Goal: Task Accomplishment & Management: Use online tool/utility

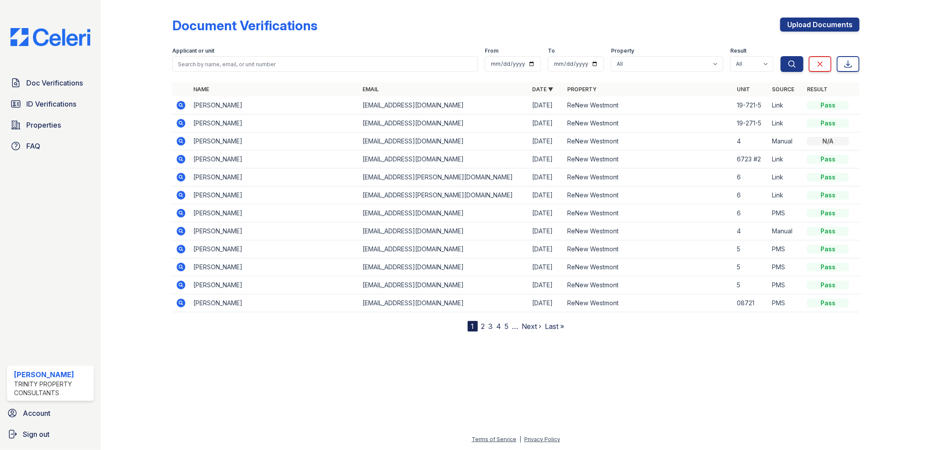
click at [183, 121] on icon at bounding box center [181, 123] width 9 height 9
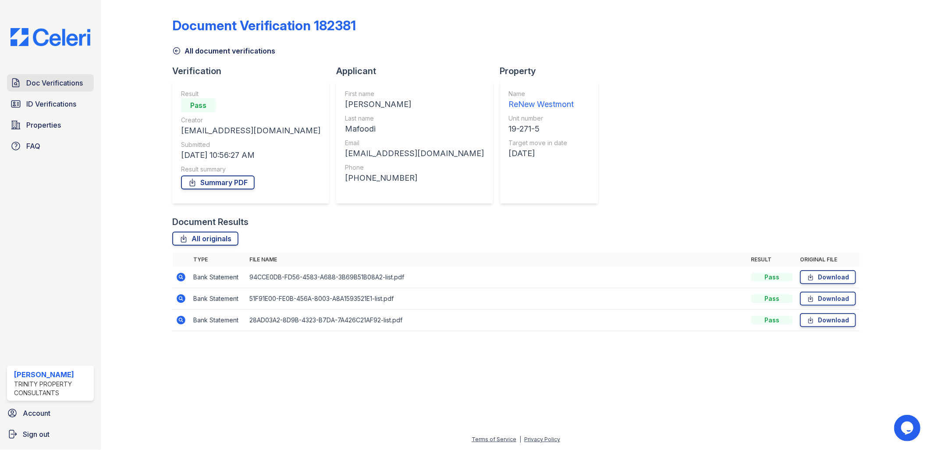
click at [72, 84] on span "Doc Verifications" at bounding box center [54, 83] width 57 height 11
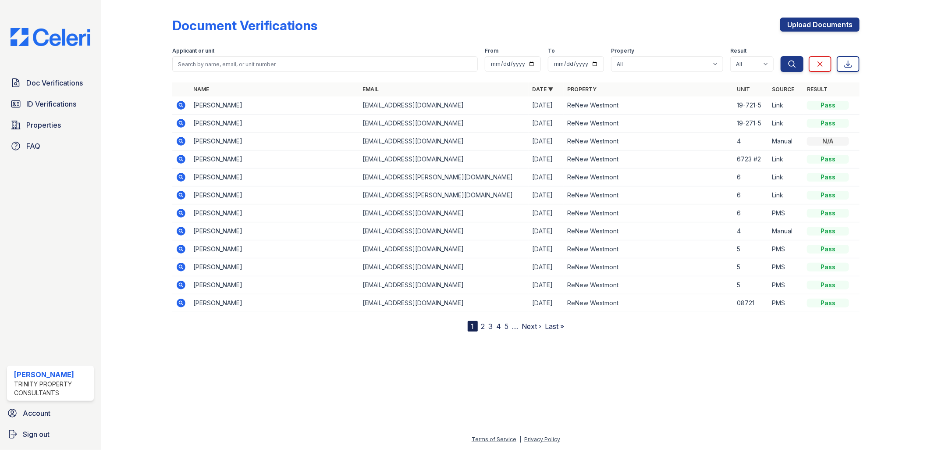
click at [181, 107] on icon at bounding box center [181, 105] width 9 height 9
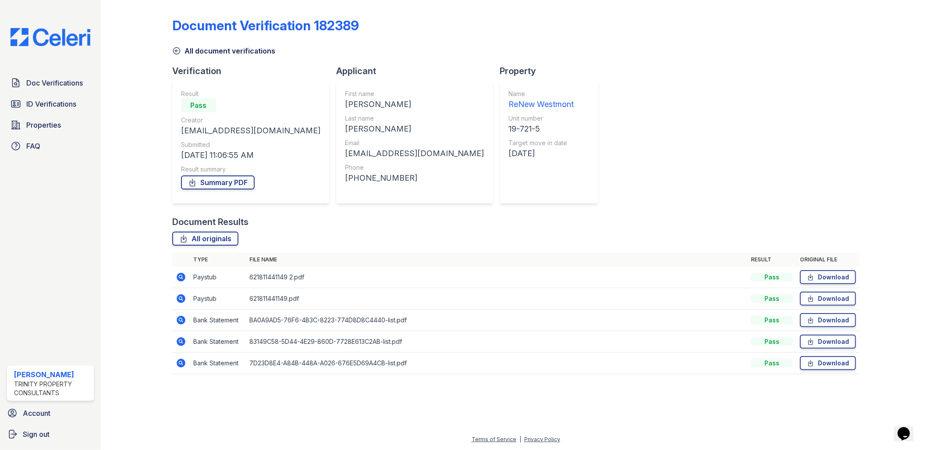
click at [183, 299] on icon at bounding box center [181, 298] width 9 height 9
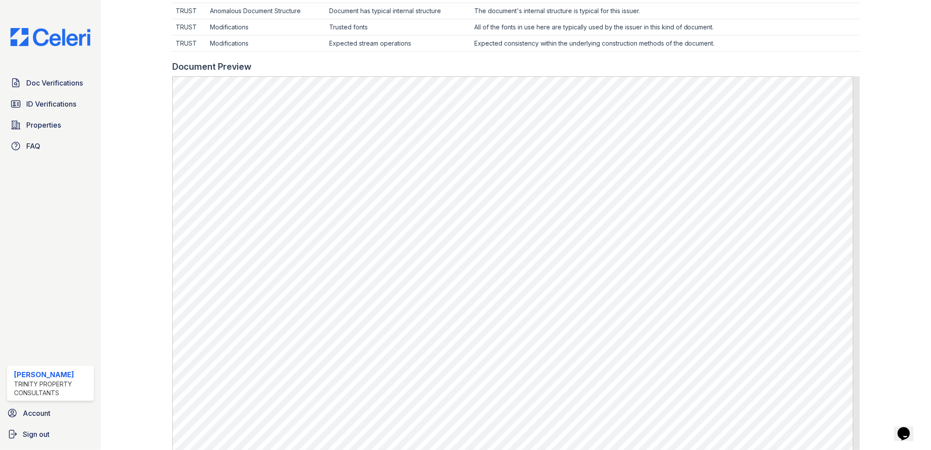
scroll to position [341, 0]
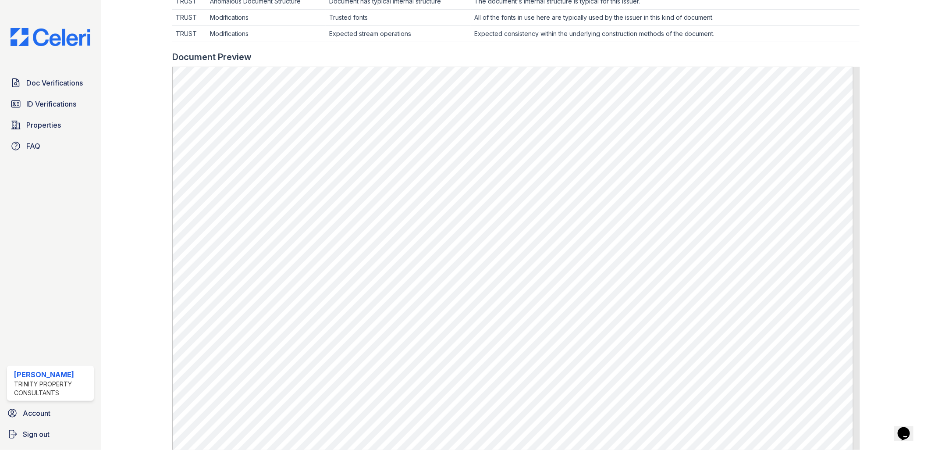
drag, startPoint x: 333, startPoint y: 52, endPoint x: 375, endPoint y: 0, distance: 66.1
click at [334, 52] on div "Document Preview" at bounding box center [516, 57] width 688 height 12
click at [642, 43] on div at bounding box center [516, 47] width 688 height 9
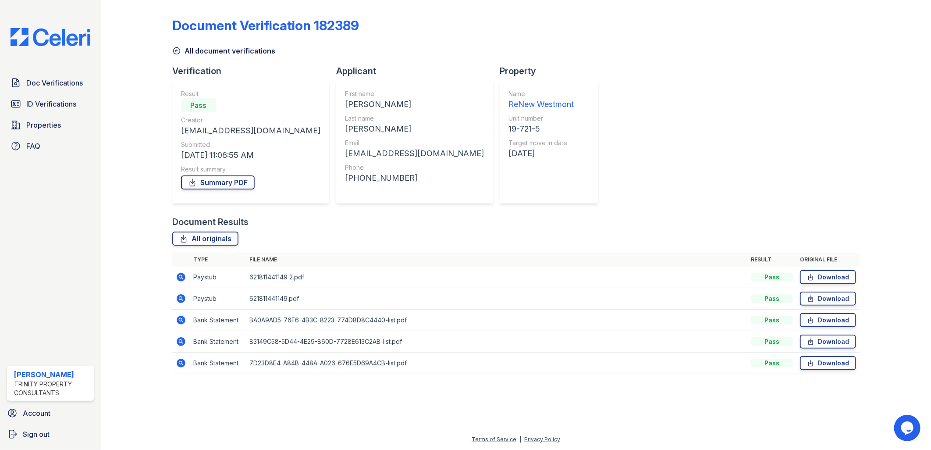
click at [180, 276] on icon at bounding box center [180, 276] width 2 height 2
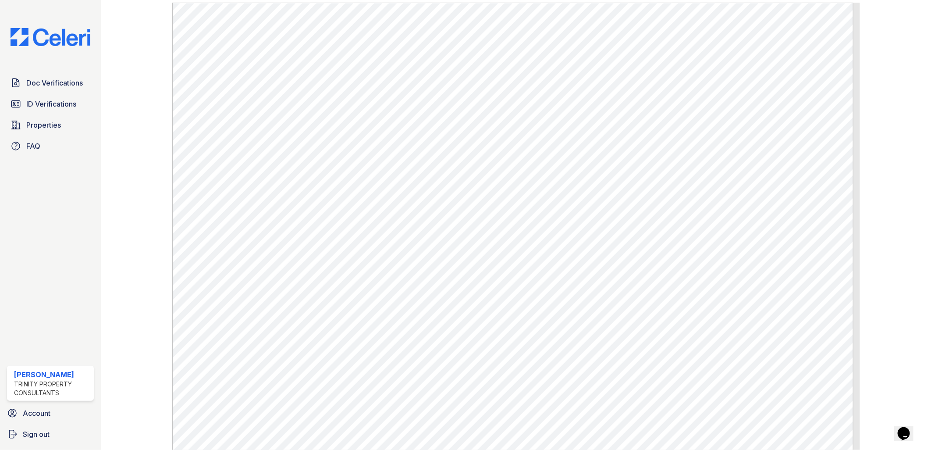
scroll to position [389, 0]
click at [71, 97] on link "ID Verifications" at bounding box center [50, 104] width 87 height 18
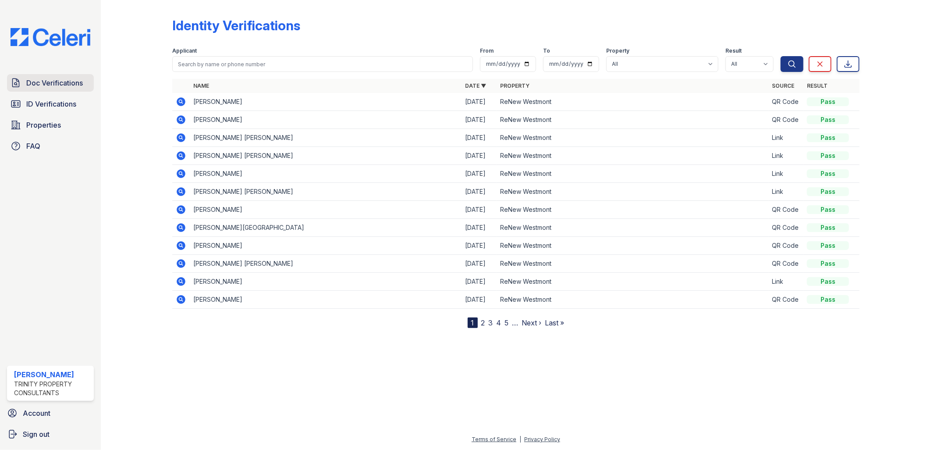
click at [71, 83] on span "Doc Verifications" at bounding box center [54, 83] width 57 height 11
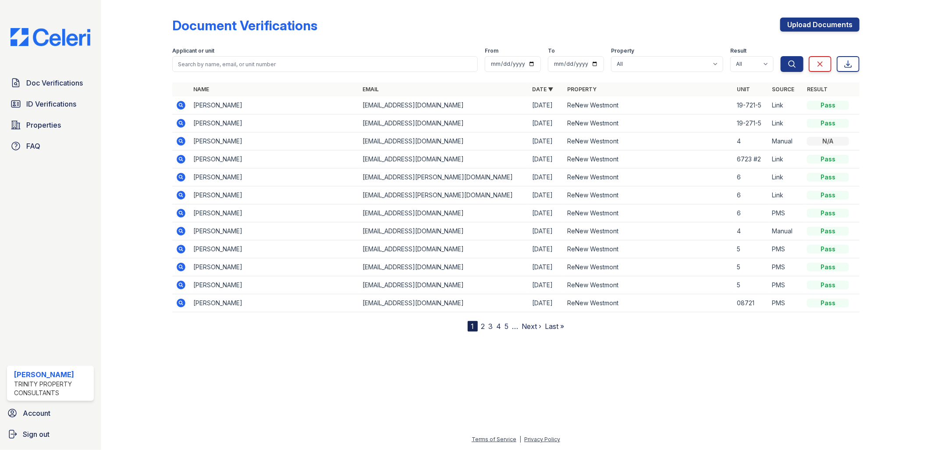
click at [181, 121] on icon at bounding box center [181, 123] width 11 height 11
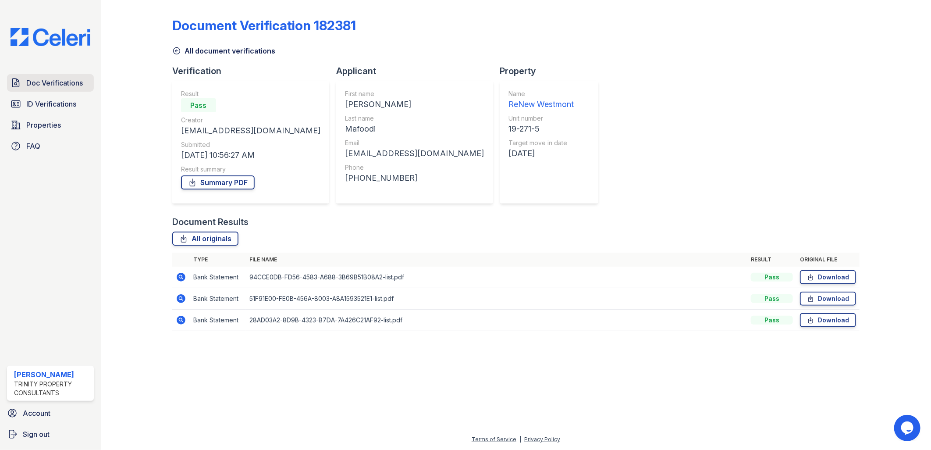
click at [42, 80] on span "Doc Verifications" at bounding box center [54, 83] width 57 height 11
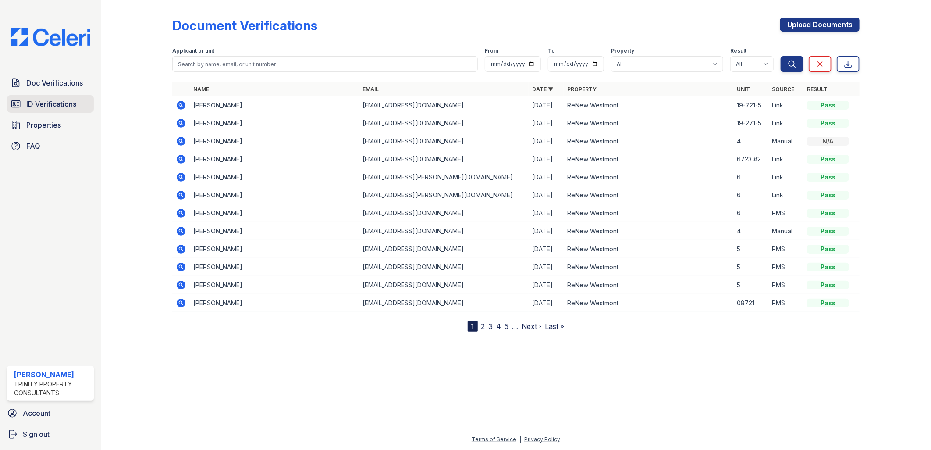
click at [62, 103] on span "ID Verifications" at bounding box center [51, 104] width 50 height 11
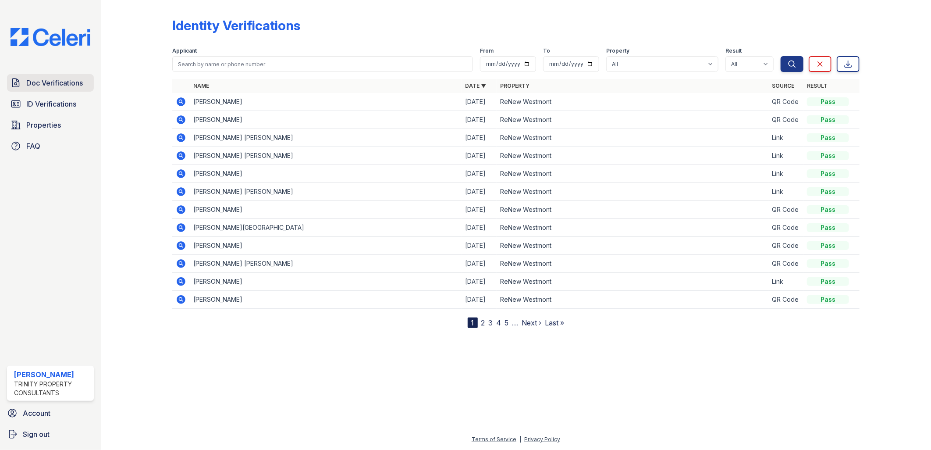
click at [59, 82] on span "Doc Verifications" at bounding box center [54, 83] width 57 height 11
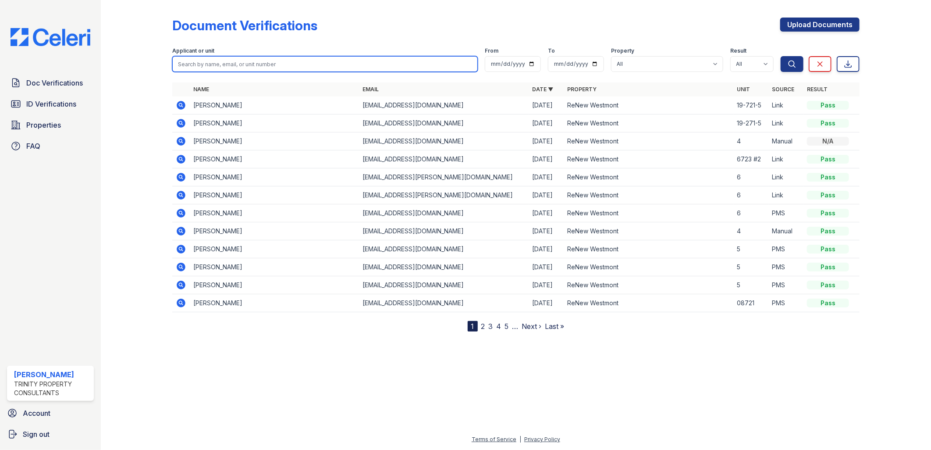
click at [223, 68] on input "search" at bounding box center [325, 64] width 306 height 16
type input "david"
click at [781, 56] on button "Search" at bounding box center [792, 64] width 23 height 16
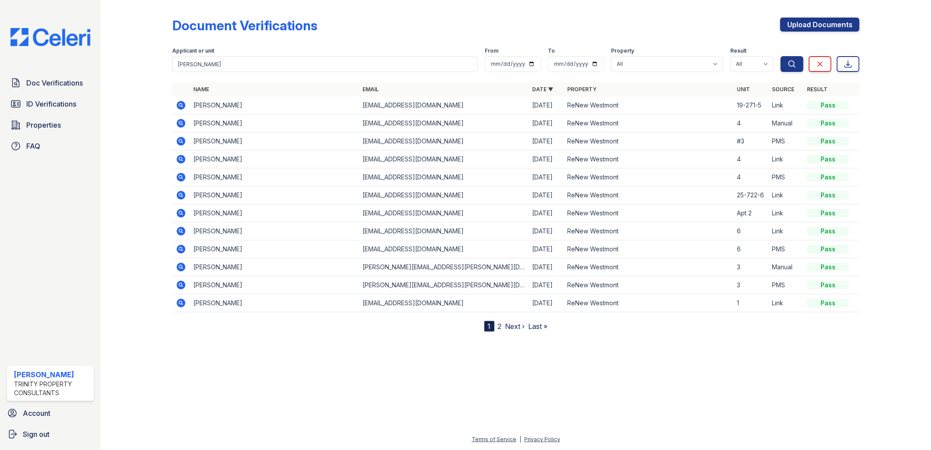
click at [181, 103] on icon at bounding box center [181, 105] width 9 height 9
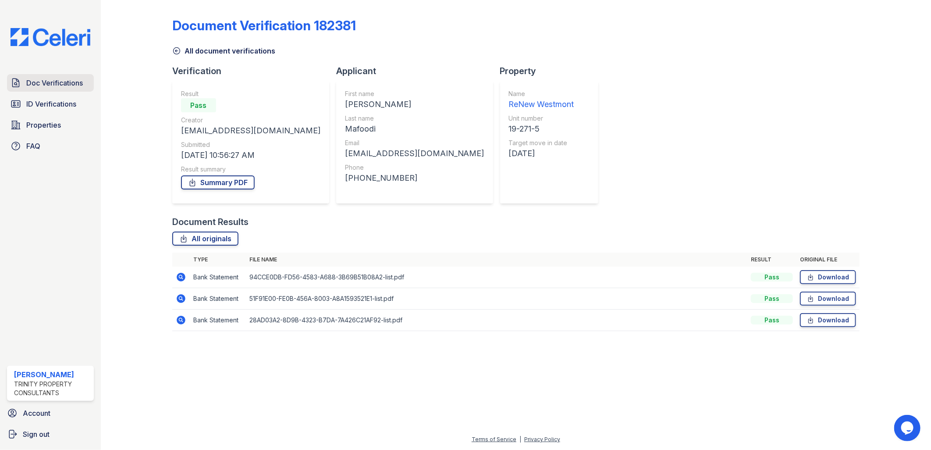
click at [58, 82] on span "Doc Verifications" at bounding box center [54, 83] width 57 height 11
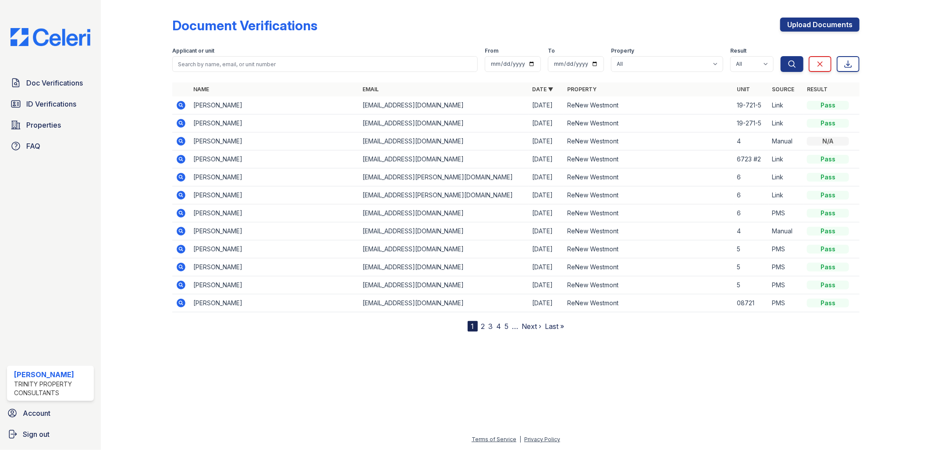
click at [181, 121] on icon at bounding box center [181, 123] width 11 height 11
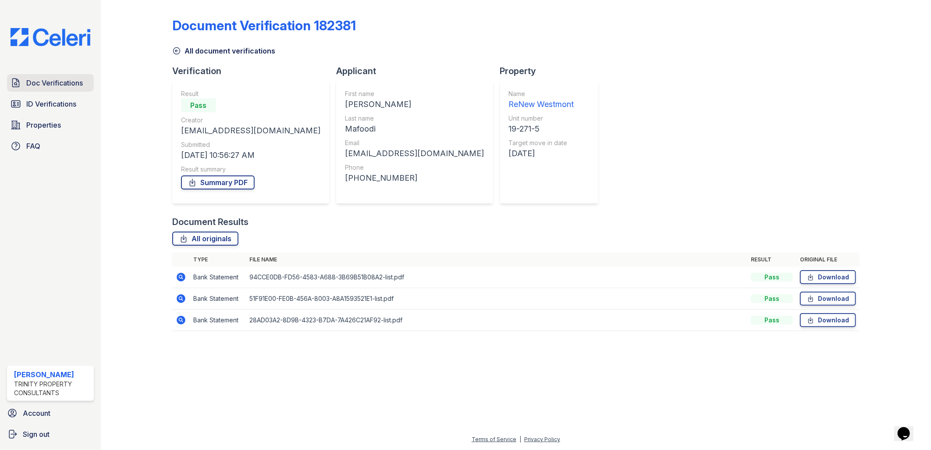
click at [43, 82] on span "Doc Verifications" at bounding box center [54, 83] width 57 height 11
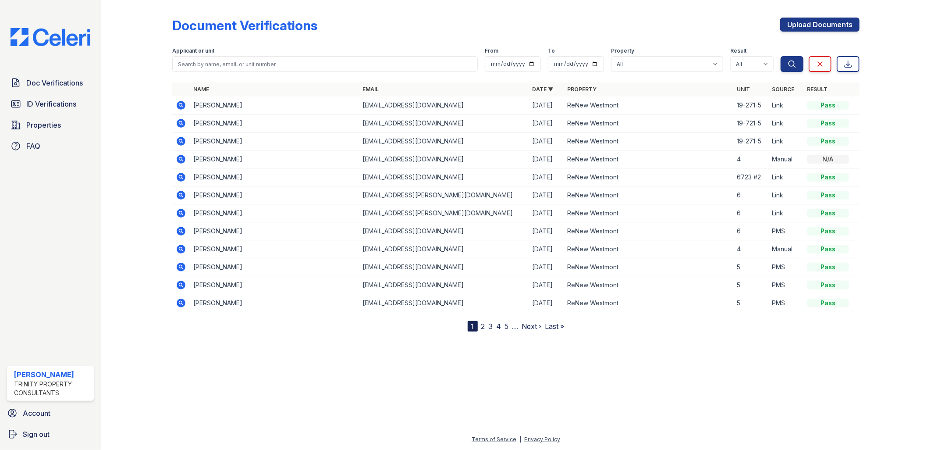
click at [178, 103] on icon at bounding box center [181, 105] width 9 height 9
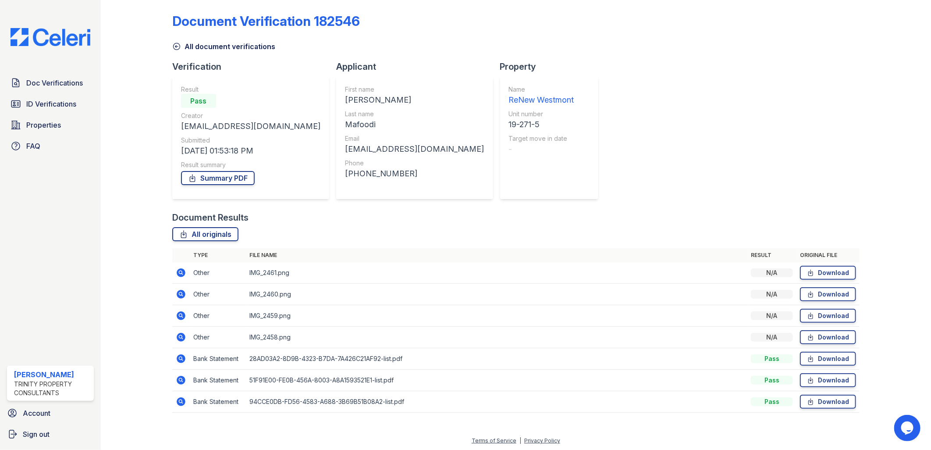
scroll to position [5, 0]
click at [182, 336] on icon at bounding box center [181, 336] width 9 height 9
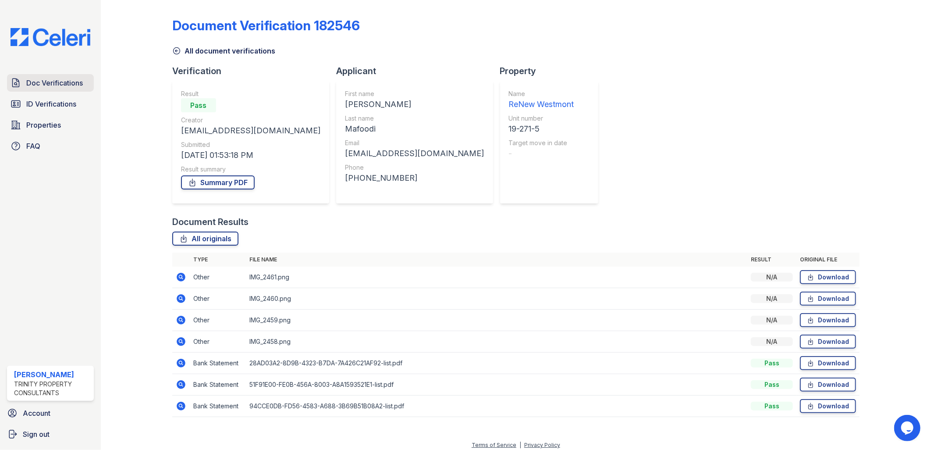
click at [47, 88] on link "Doc Verifications" at bounding box center [50, 83] width 87 height 18
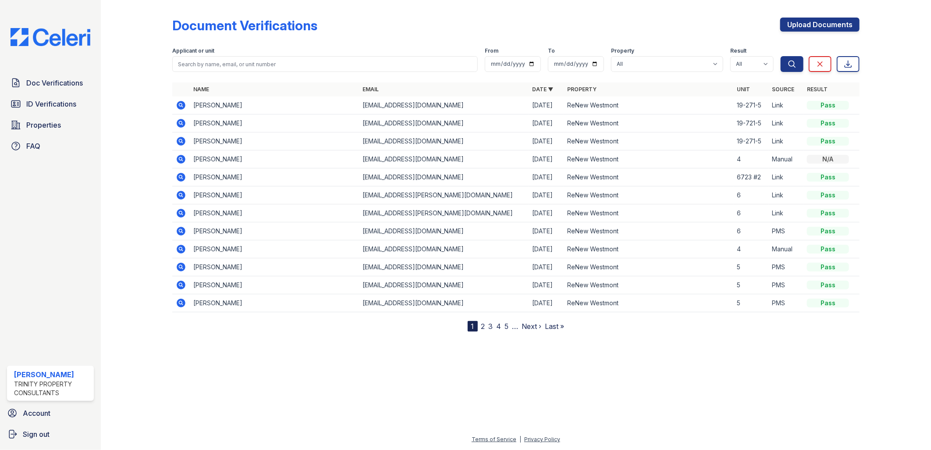
drag, startPoint x: 382, startPoint y: 357, endPoint x: 392, endPoint y: 343, distance: 16.8
click at [382, 356] on div at bounding box center [516, 390] width 803 height 89
click at [178, 121] on icon at bounding box center [181, 123] width 9 height 9
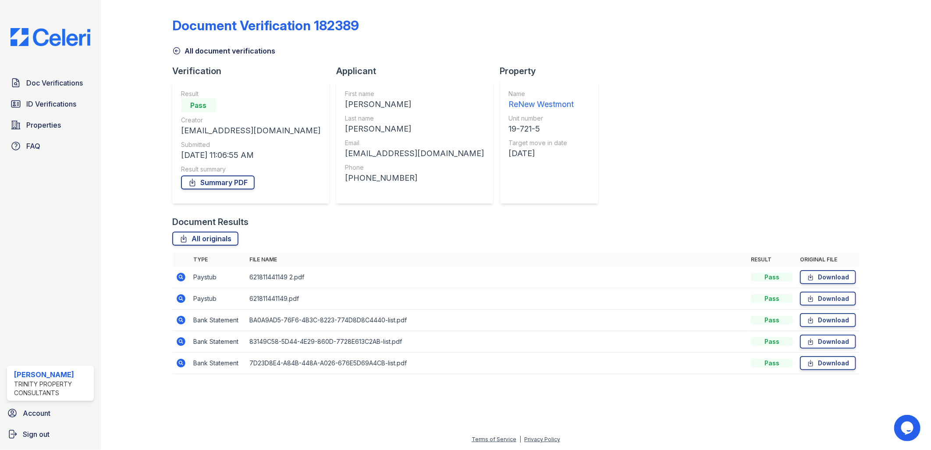
click at [182, 295] on icon at bounding box center [181, 298] width 9 height 9
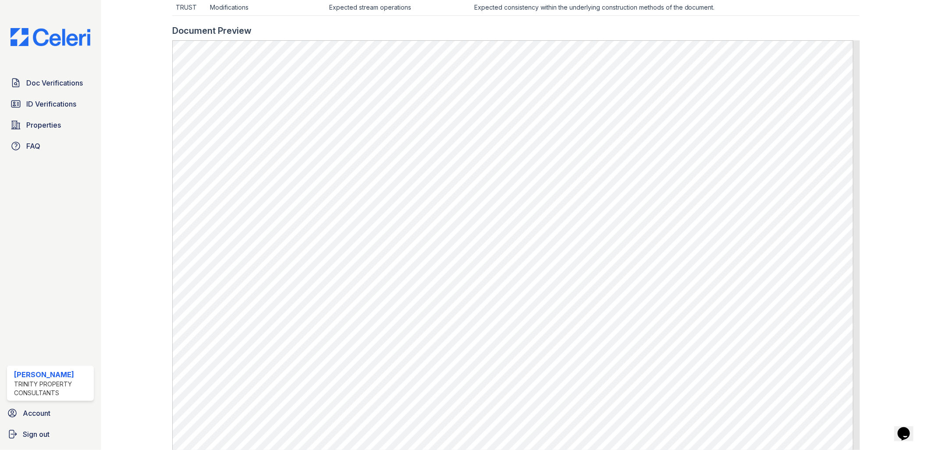
scroll to position [389, 0]
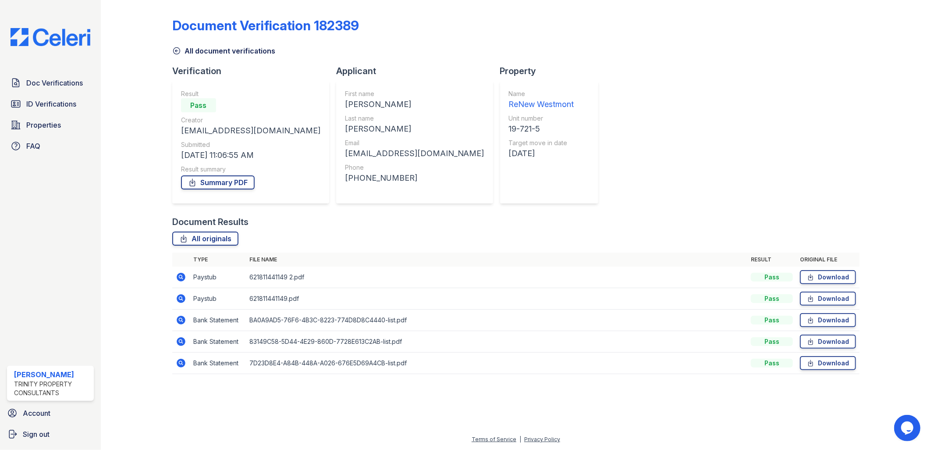
click at [181, 275] on icon at bounding box center [180, 276] width 2 height 2
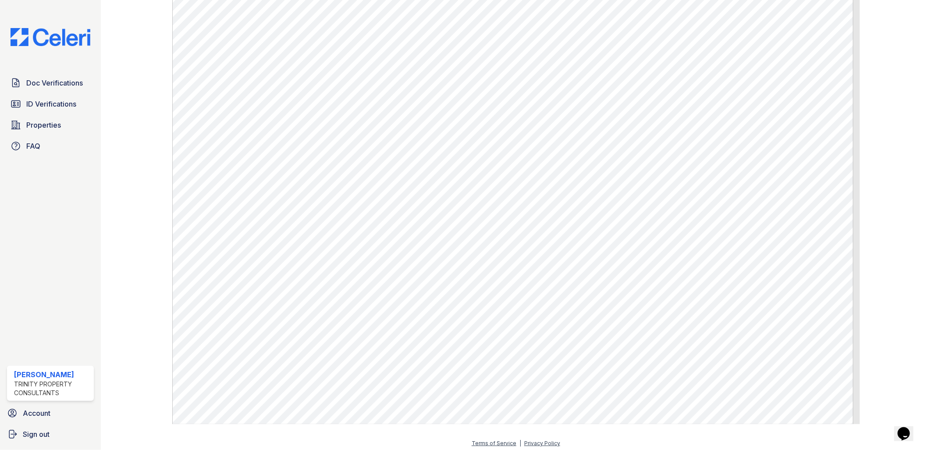
scroll to position [437, 0]
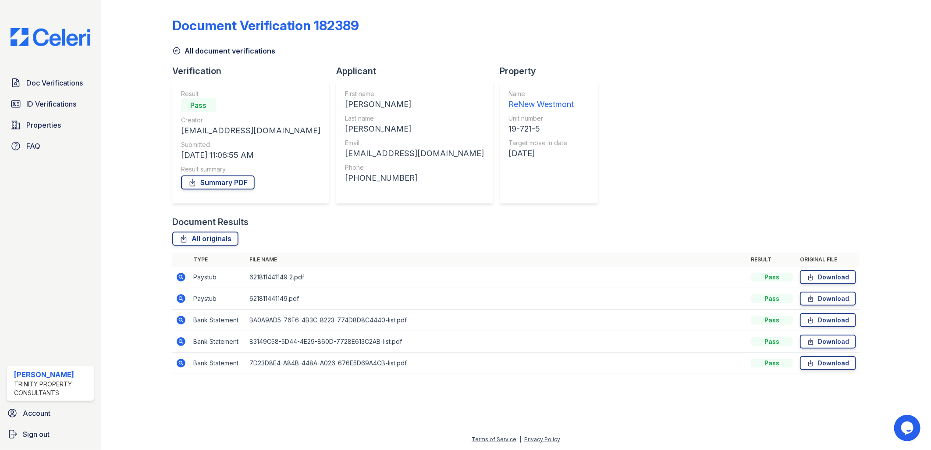
click at [179, 299] on icon at bounding box center [181, 298] width 11 height 11
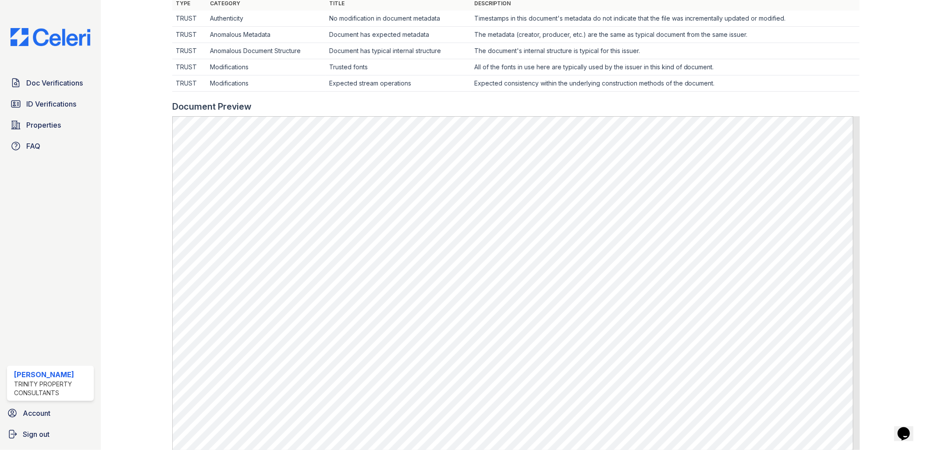
scroll to position [292, 0]
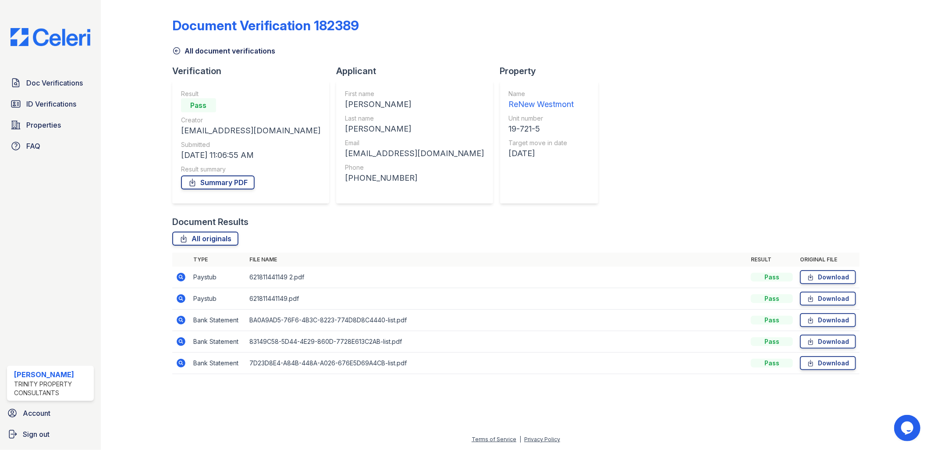
click at [181, 274] on icon at bounding box center [181, 277] width 9 height 9
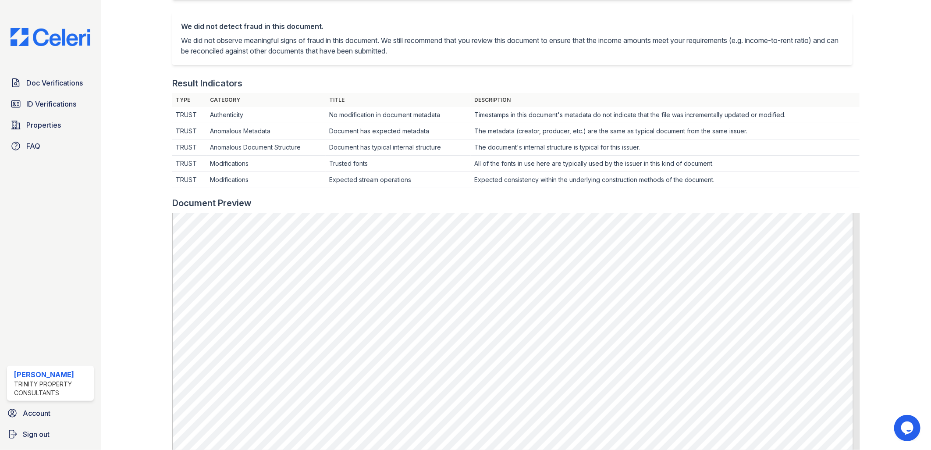
scroll to position [243, 0]
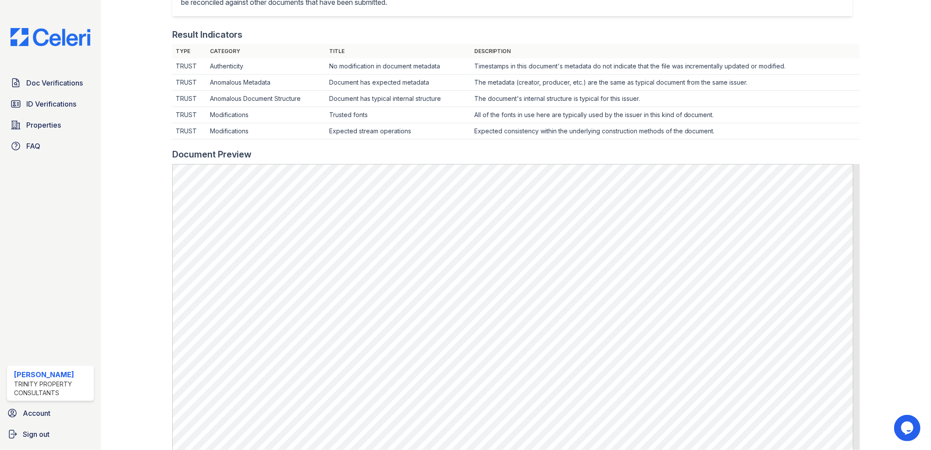
drag, startPoint x: 125, startPoint y: 253, endPoint x: 125, endPoint y: 246, distance: 7.0
click at [126, 253] on div at bounding box center [143, 187] width 57 height 854
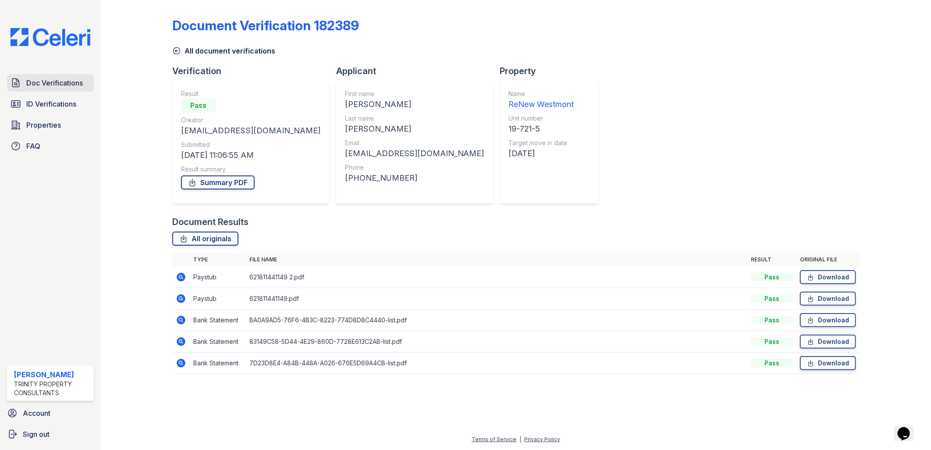
click at [50, 86] on span "Doc Verifications" at bounding box center [54, 83] width 57 height 11
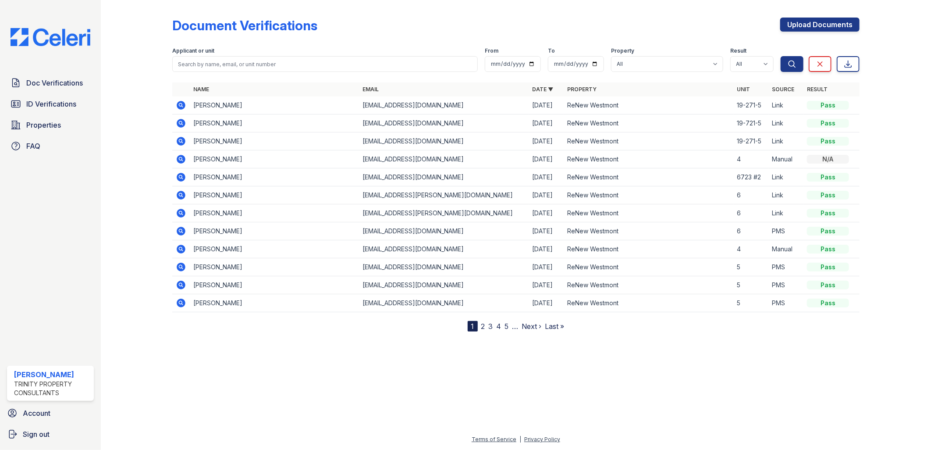
click at [182, 100] on icon at bounding box center [181, 105] width 11 height 11
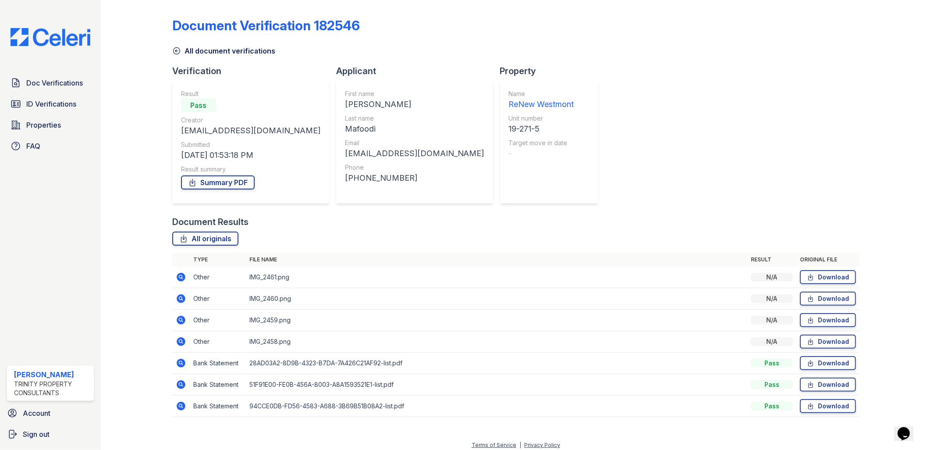
click at [182, 339] on icon at bounding box center [181, 341] width 9 height 9
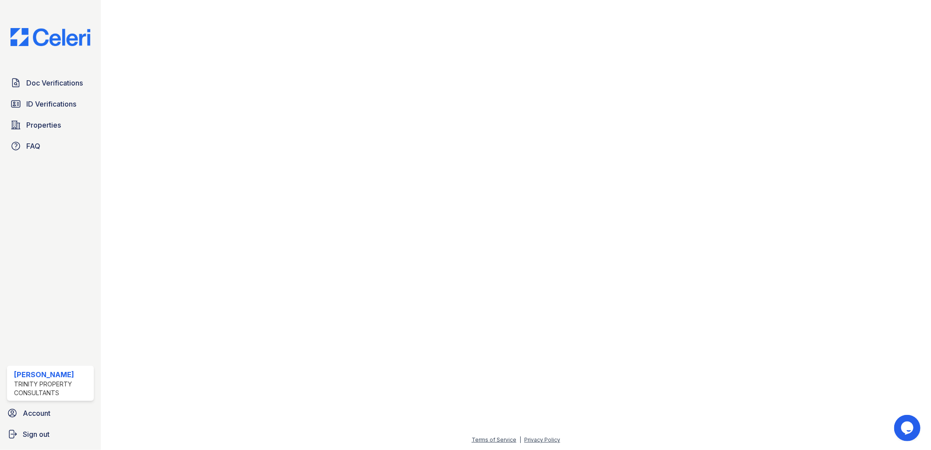
scroll to position [136, 0]
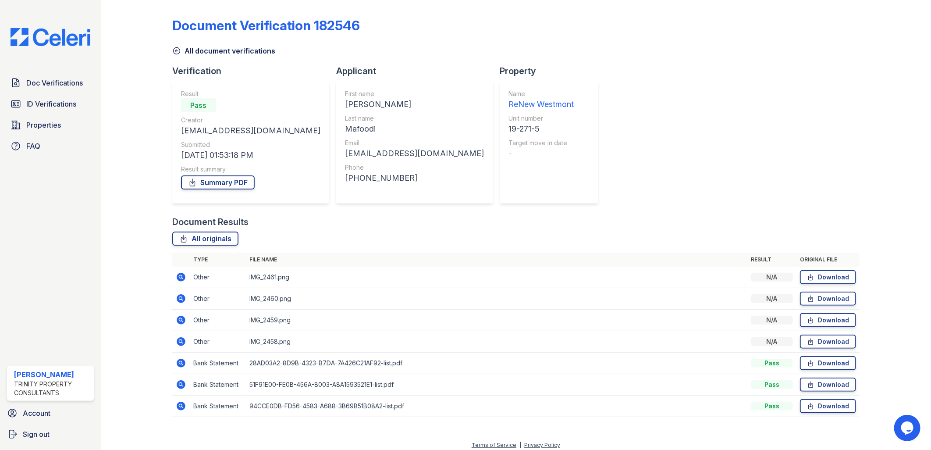
drag, startPoint x: 182, startPoint y: 319, endPoint x: 193, endPoint y: 311, distance: 14.0
click at [182, 319] on icon at bounding box center [181, 320] width 9 height 9
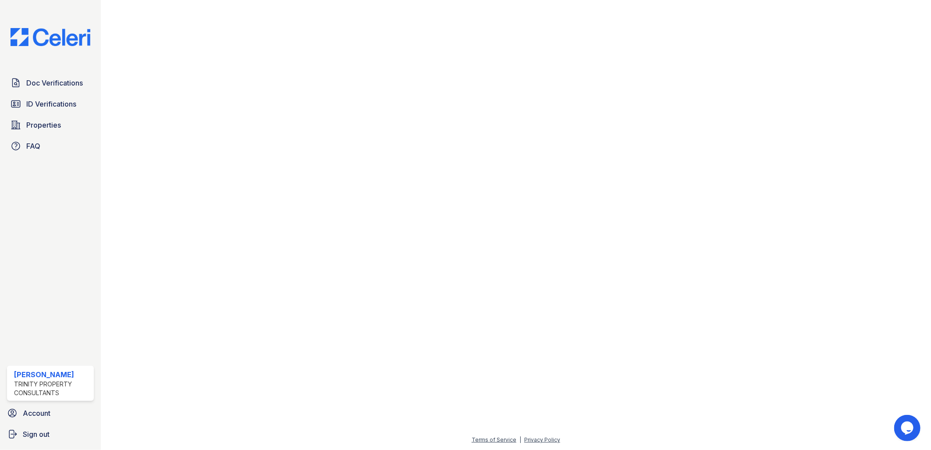
scroll to position [38, 583]
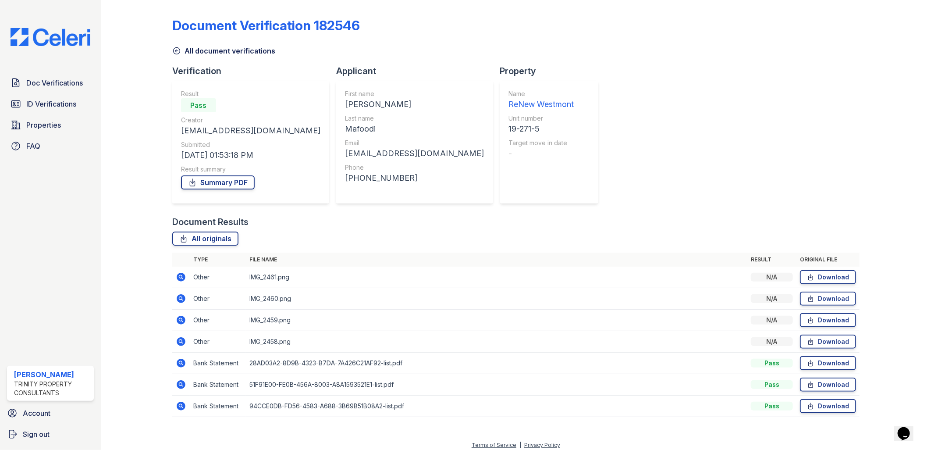
click at [179, 275] on icon at bounding box center [181, 277] width 9 height 9
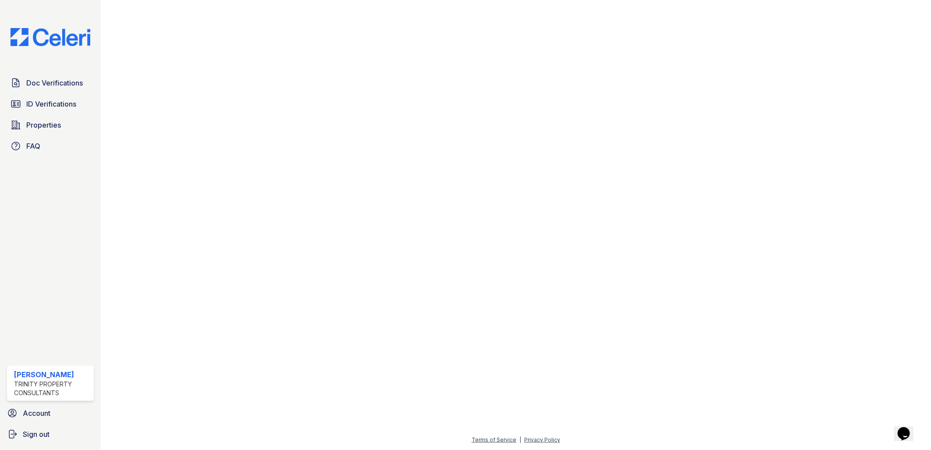
scroll to position [0, 583]
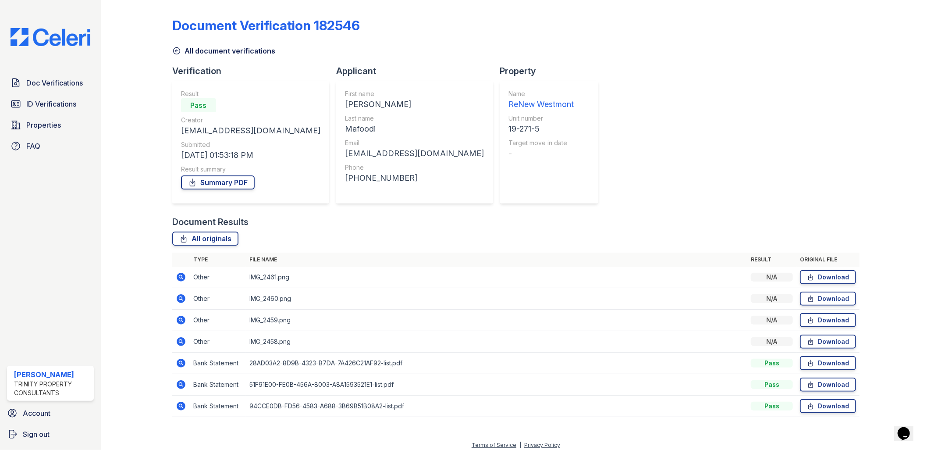
click at [181, 341] on icon at bounding box center [180, 341] width 2 height 2
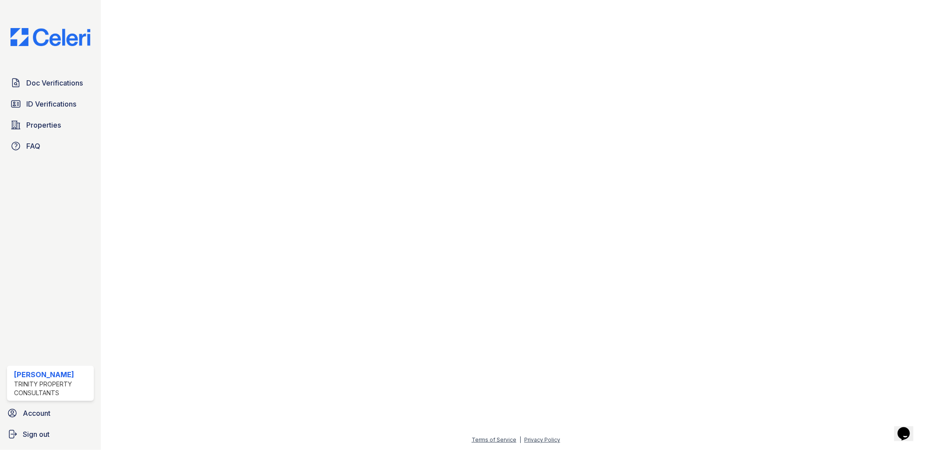
scroll to position [38, 583]
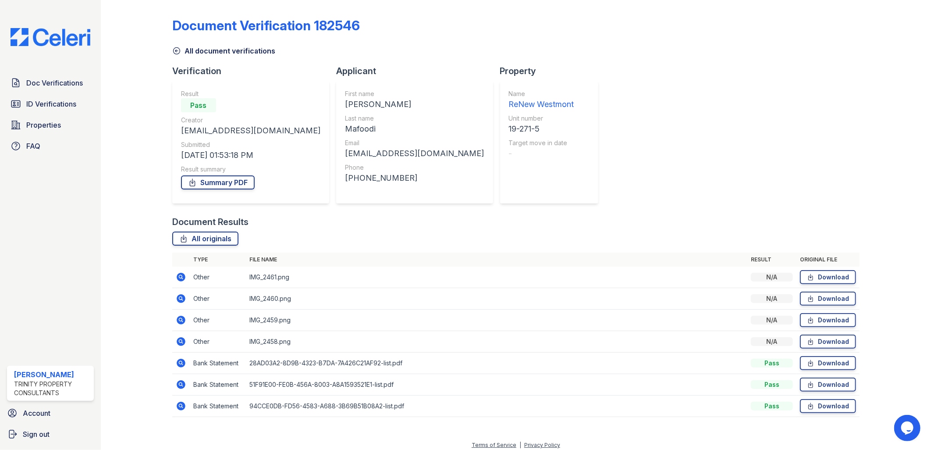
click at [182, 275] on icon at bounding box center [181, 277] width 9 height 9
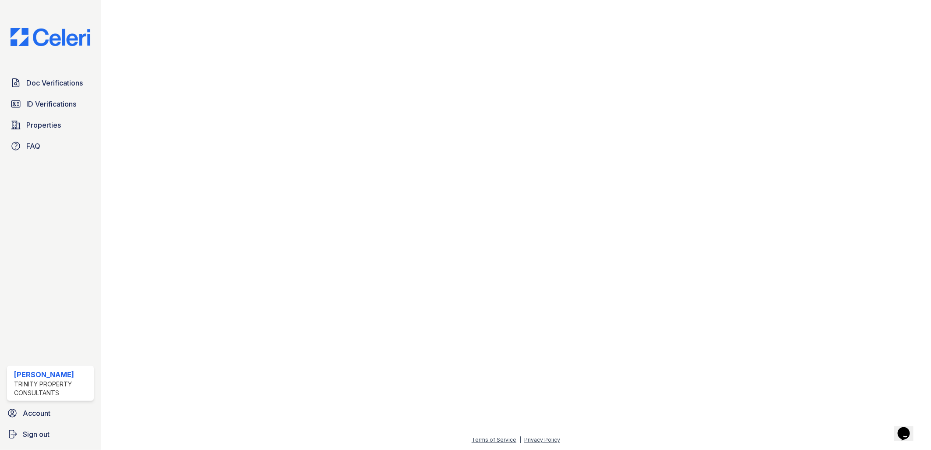
scroll to position [136, 583]
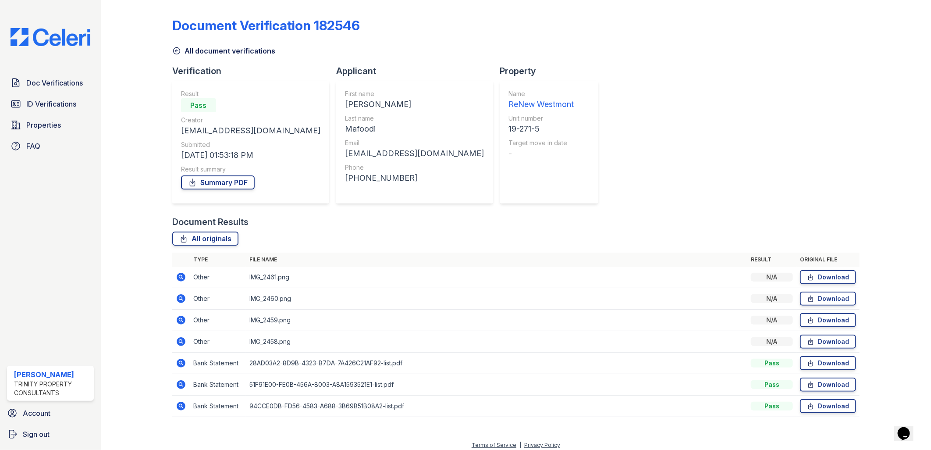
click at [183, 319] on icon at bounding box center [181, 320] width 9 height 9
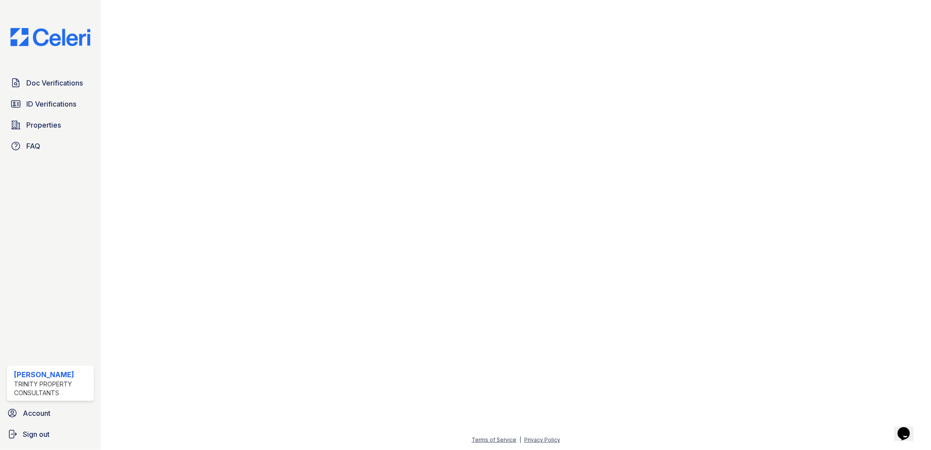
scroll to position [136, 583]
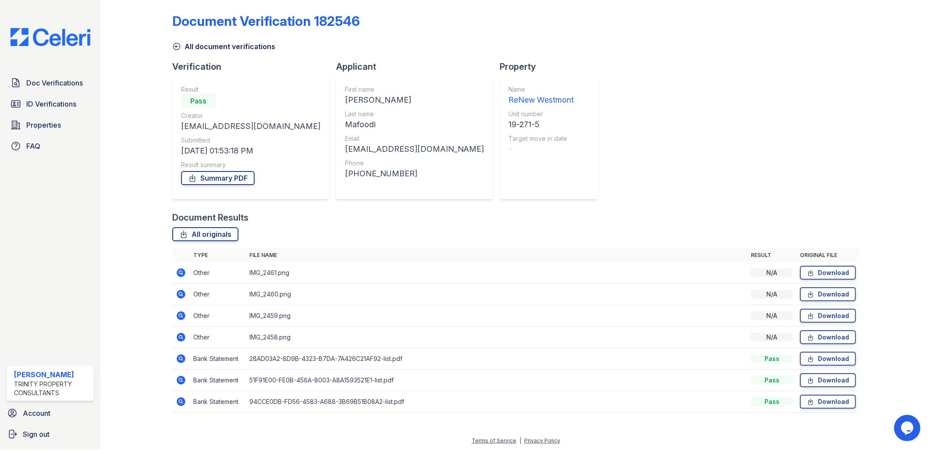
scroll to position [5, 0]
drag, startPoint x: 181, startPoint y: 293, endPoint x: 193, endPoint y: 293, distance: 12.3
click at [181, 293] on icon at bounding box center [181, 293] width 11 height 11
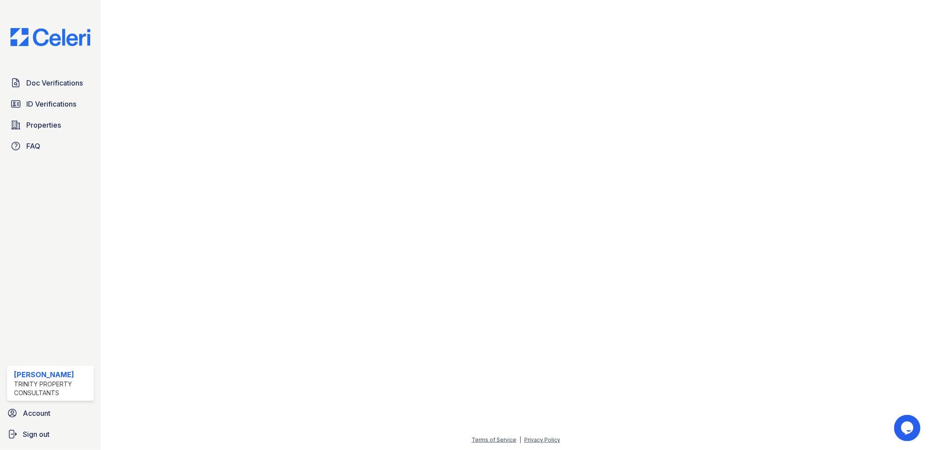
scroll to position [136, 583]
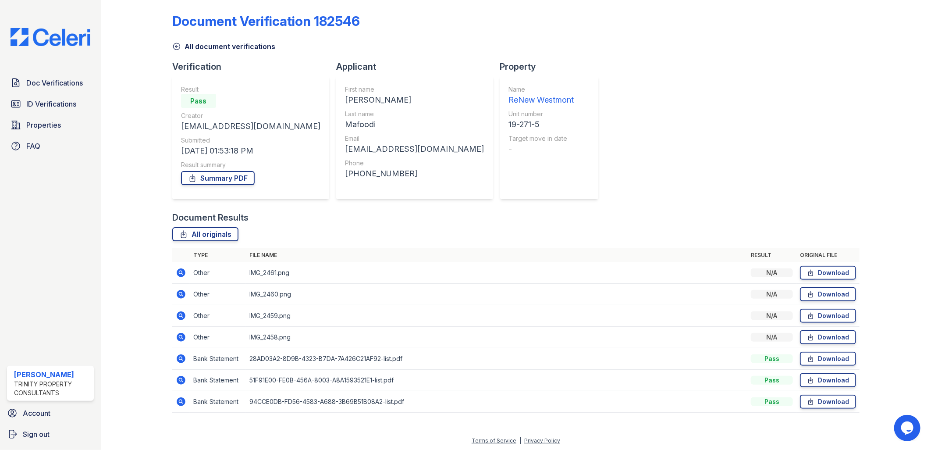
scroll to position [5, 0]
click at [183, 337] on icon at bounding box center [181, 336] width 9 height 9
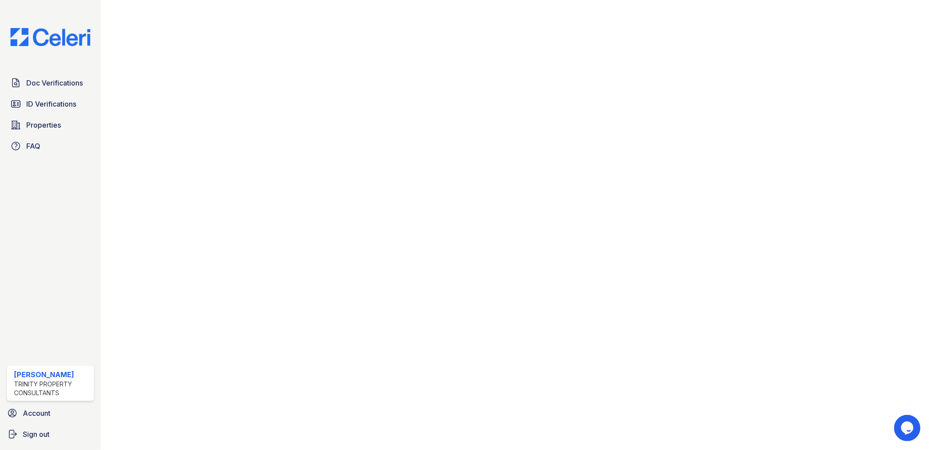
scroll to position [317, 0]
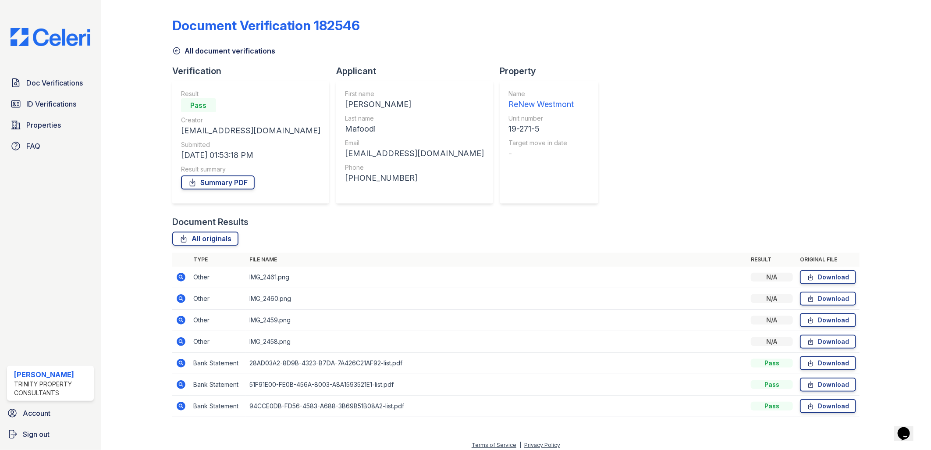
click at [180, 316] on icon at bounding box center [181, 320] width 9 height 9
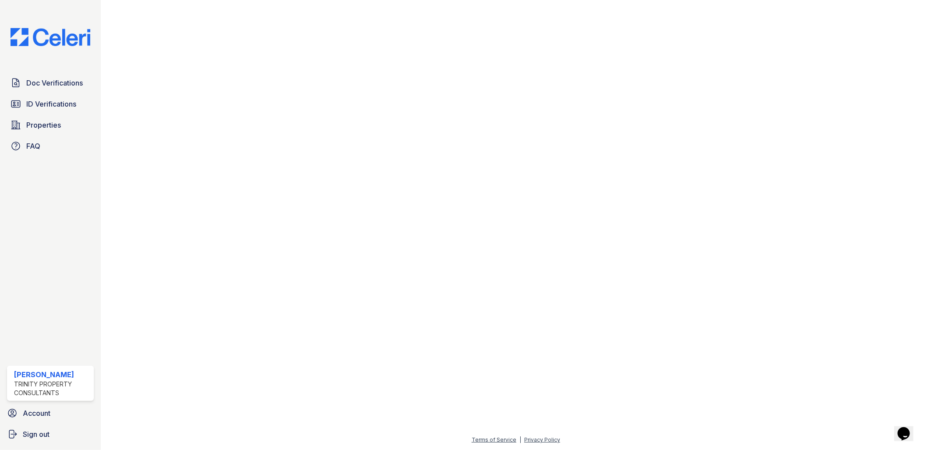
scroll to position [136, 583]
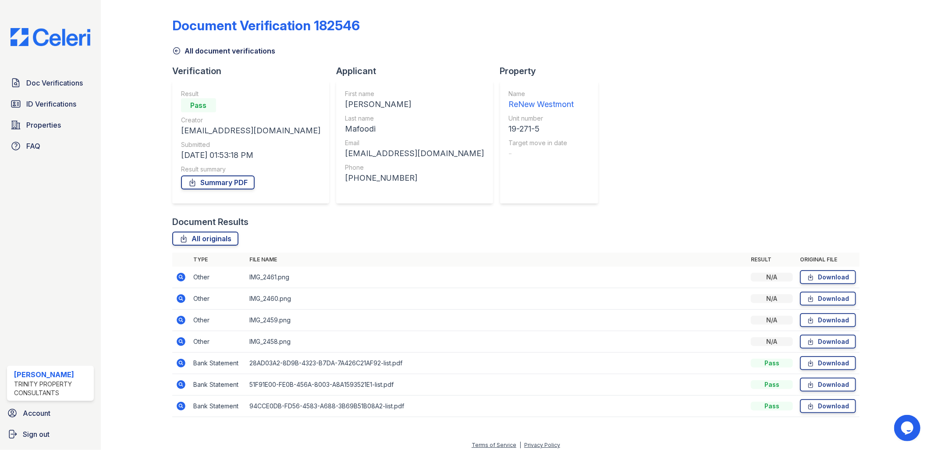
drag, startPoint x: 181, startPoint y: 318, endPoint x: 193, endPoint y: 312, distance: 13.4
click at [181, 318] on icon at bounding box center [181, 320] width 9 height 9
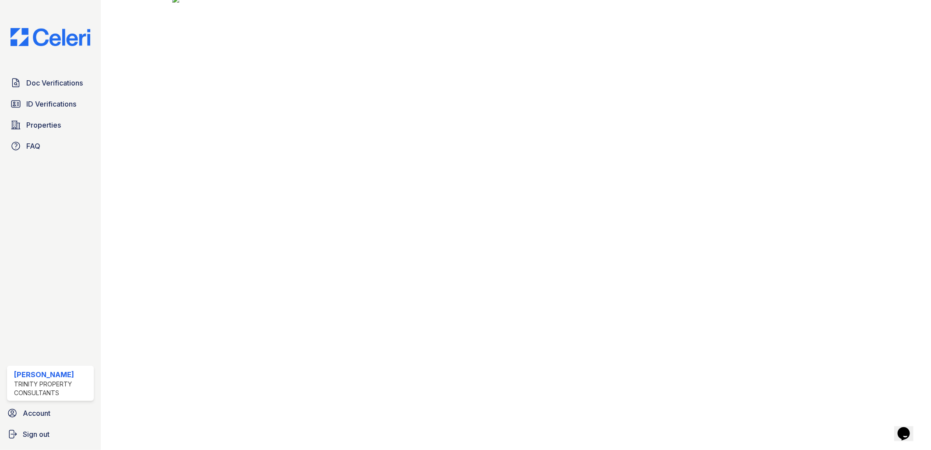
scroll to position [136, 583]
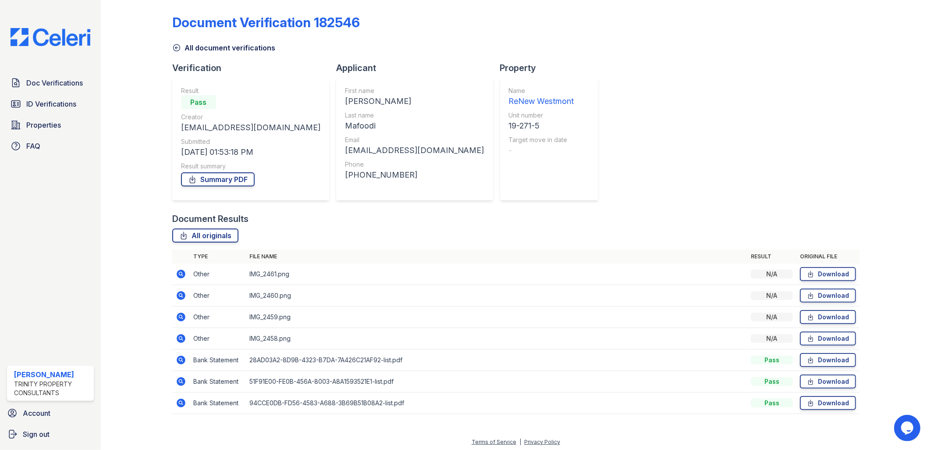
scroll to position [5, 0]
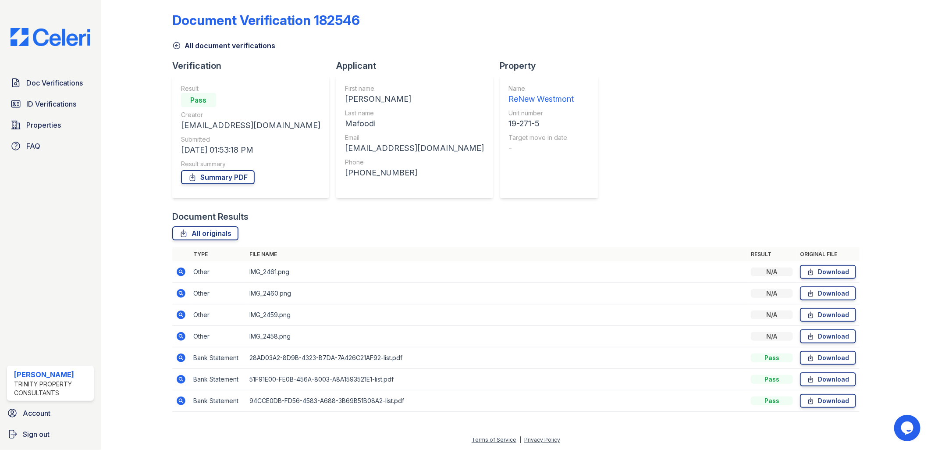
click at [181, 338] on icon at bounding box center [181, 336] width 9 height 9
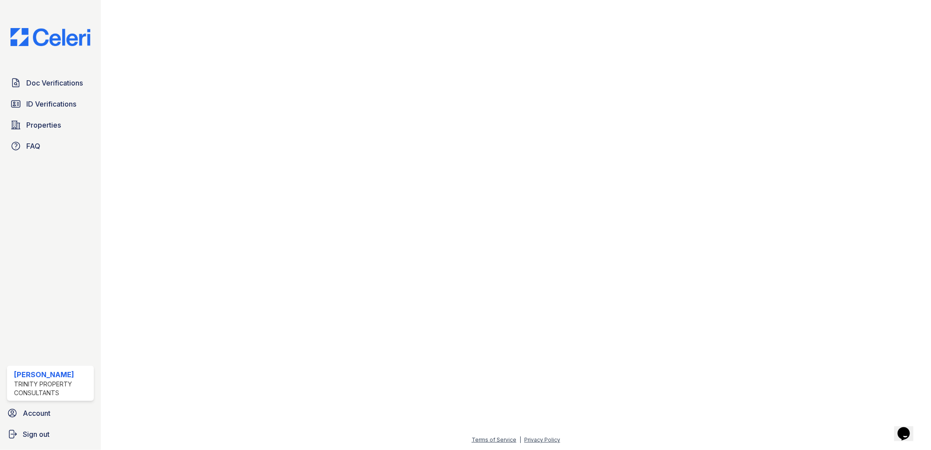
scroll to position [136, 583]
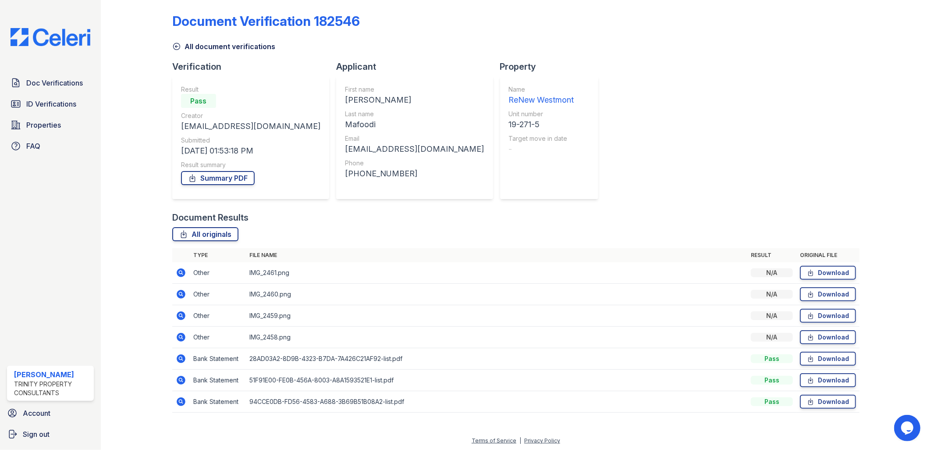
scroll to position [5, 0]
click at [184, 398] on icon at bounding box center [181, 401] width 11 height 11
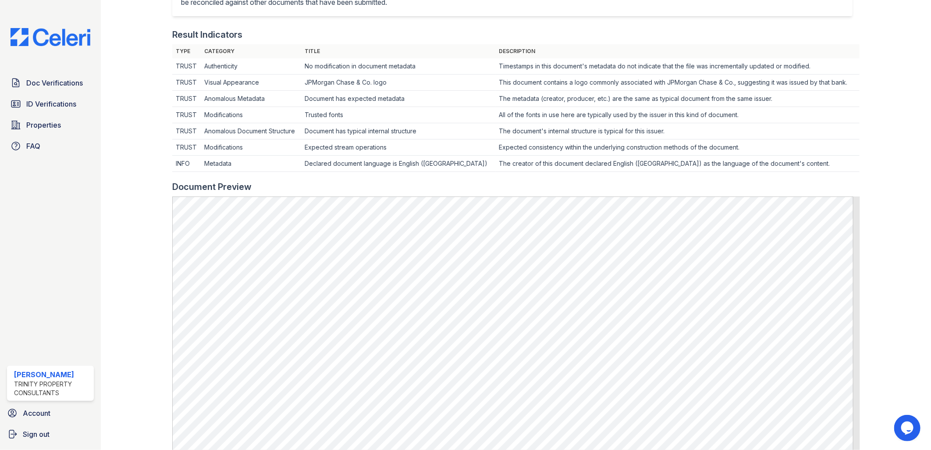
scroll to position [341, 0]
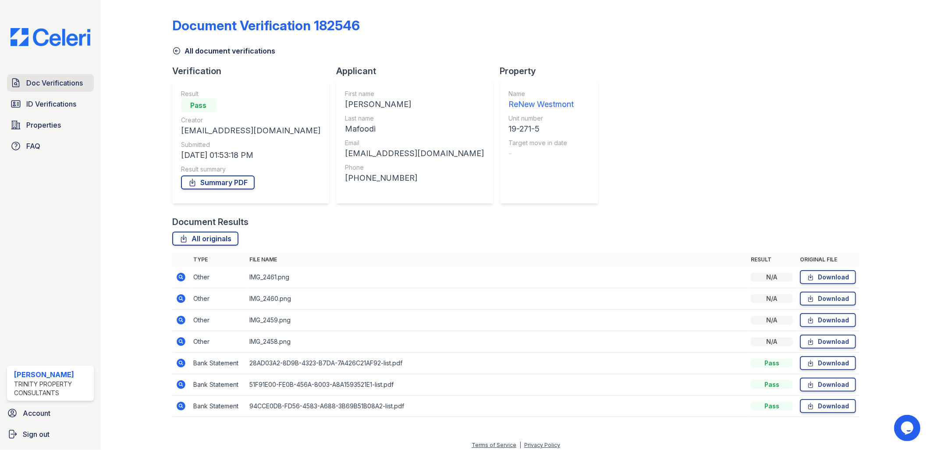
click at [54, 82] on span "Doc Verifications" at bounding box center [54, 83] width 57 height 11
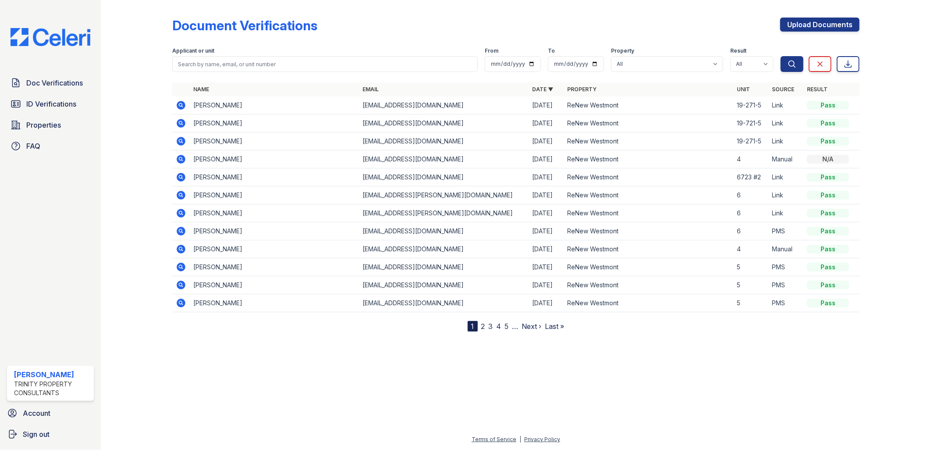
click at [294, 339] on div "Document Verifications Upload Documents Filter Applicant or unit From To Proper…" at bounding box center [516, 173] width 803 height 346
click at [281, 318] on div "Name Email Date ▼ Property Unit Source Result [PERSON_NAME] [EMAIL_ADDRESS][DOM…" at bounding box center [516, 206] width 688 height 249
click at [180, 104] on icon at bounding box center [181, 105] width 11 height 11
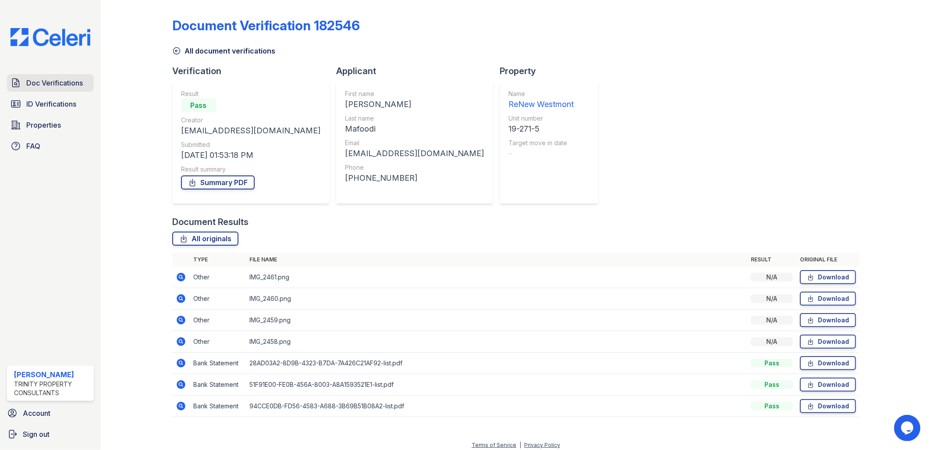
click at [84, 85] on link "Doc Verifications" at bounding box center [50, 83] width 87 height 18
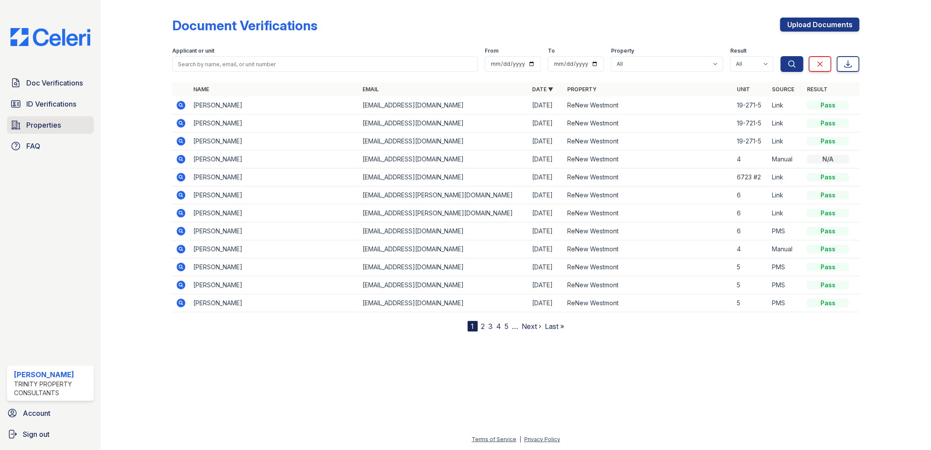
click at [24, 128] on link "Properties" at bounding box center [50, 125] width 87 height 18
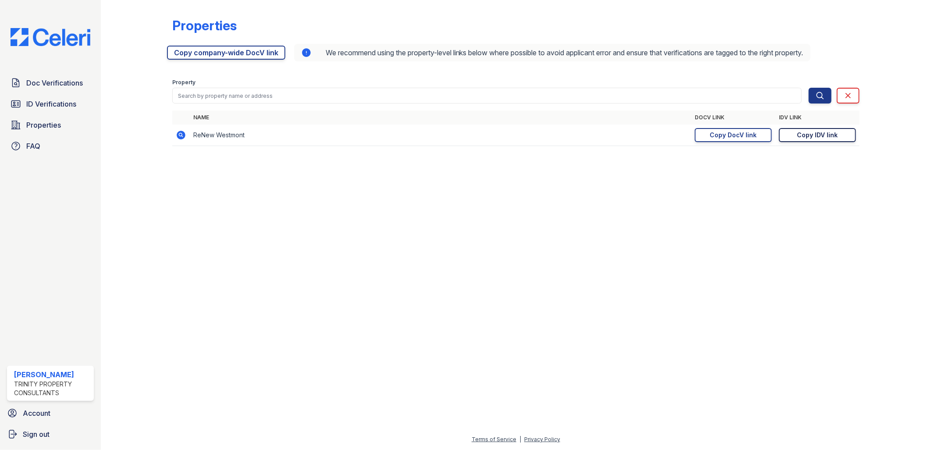
click at [831, 132] on div "Copy IDV link" at bounding box center [818, 135] width 41 height 9
click at [71, 84] on span "Doc Verifications" at bounding box center [54, 83] width 57 height 11
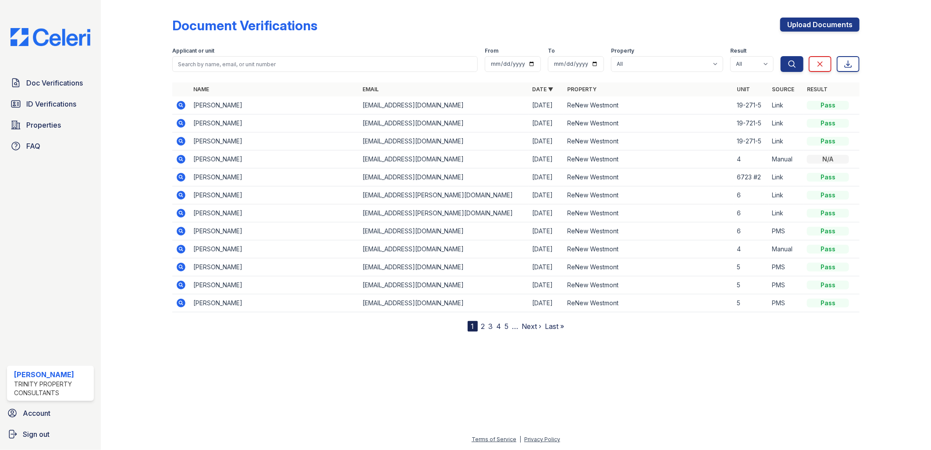
click at [184, 103] on icon at bounding box center [181, 105] width 9 height 9
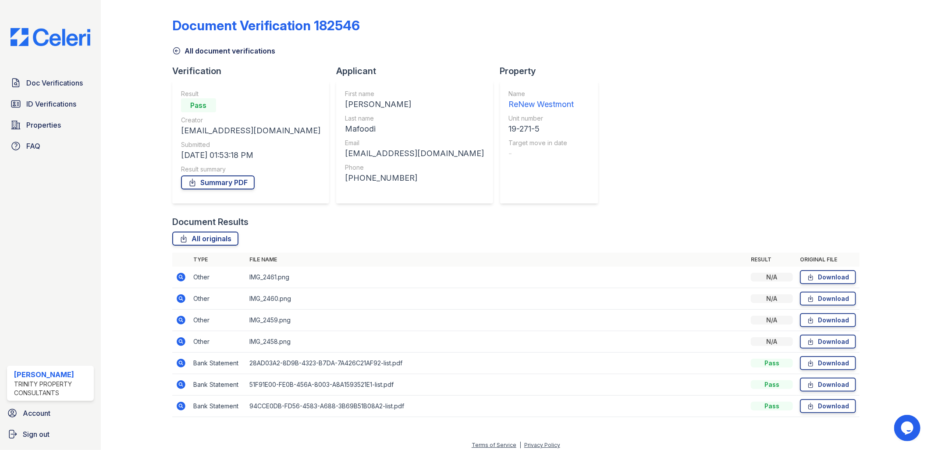
click at [180, 336] on icon at bounding box center [181, 341] width 11 height 11
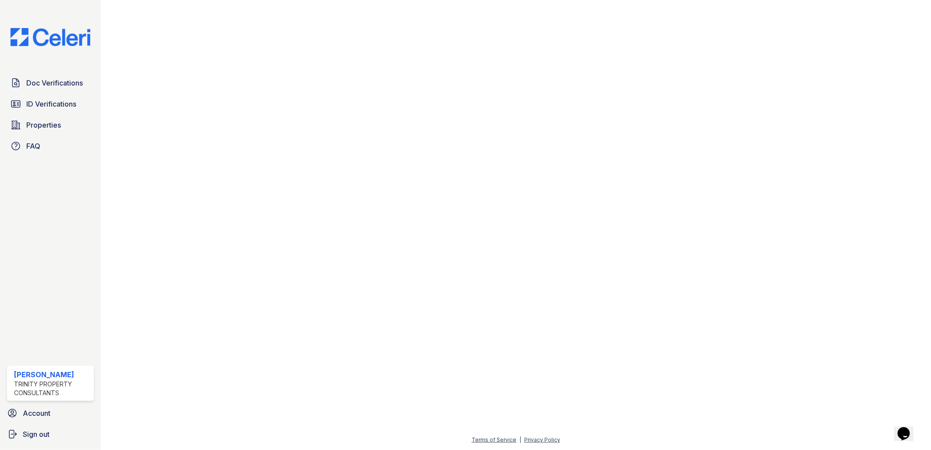
scroll to position [49, 0]
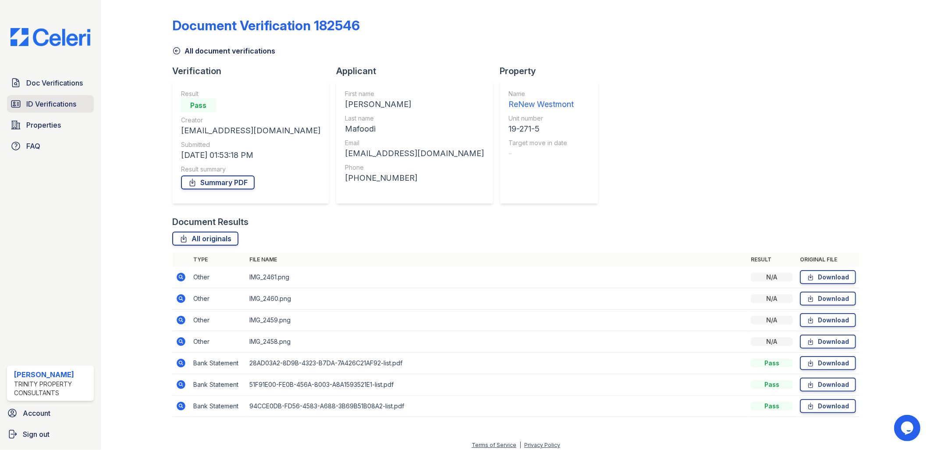
drag, startPoint x: 51, startPoint y: 104, endPoint x: 61, endPoint y: 104, distance: 9.2
click at [51, 104] on span "ID Verifications" at bounding box center [51, 104] width 50 height 11
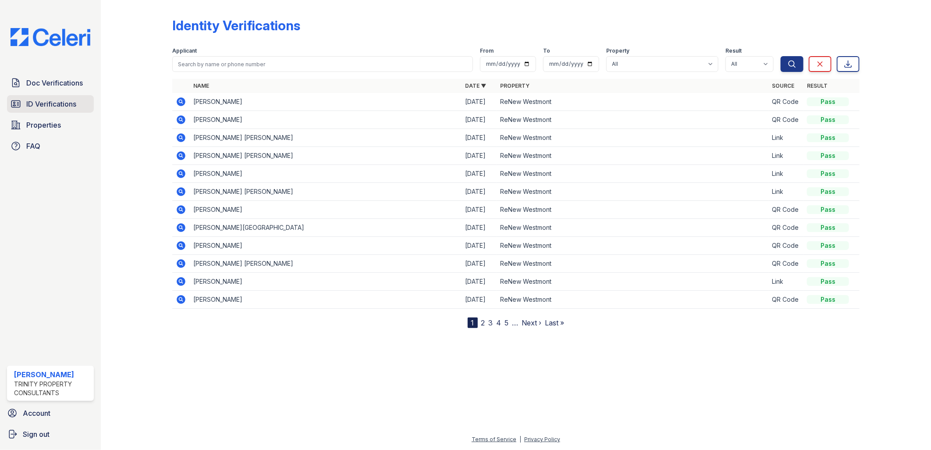
click at [44, 108] on span "ID Verifications" at bounding box center [51, 104] width 50 height 11
click at [53, 129] on span "Properties" at bounding box center [43, 125] width 35 height 11
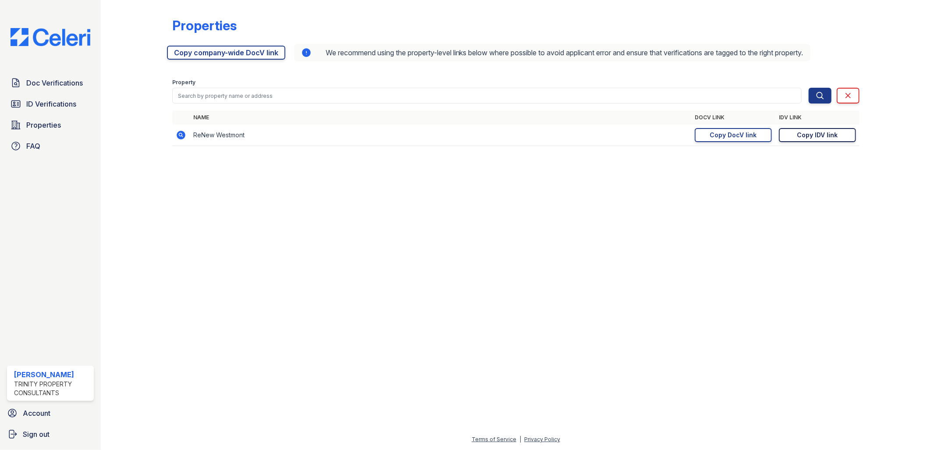
click at [831, 135] on div "Copy IDV link" at bounding box center [818, 135] width 41 height 9
click at [31, 102] on span "ID Verifications" at bounding box center [51, 104] width 50 height 11
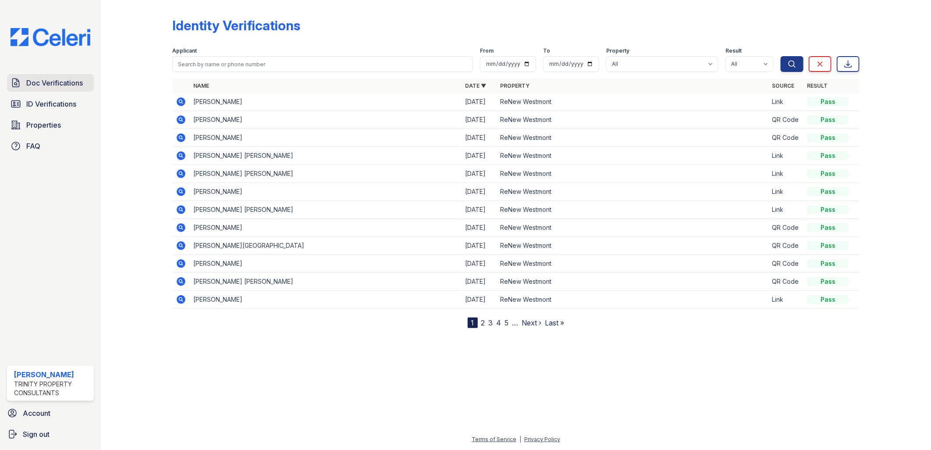
click at [55, 83] on span "Doc Verifications" at bounding box center [54, 83] width 57 height 11
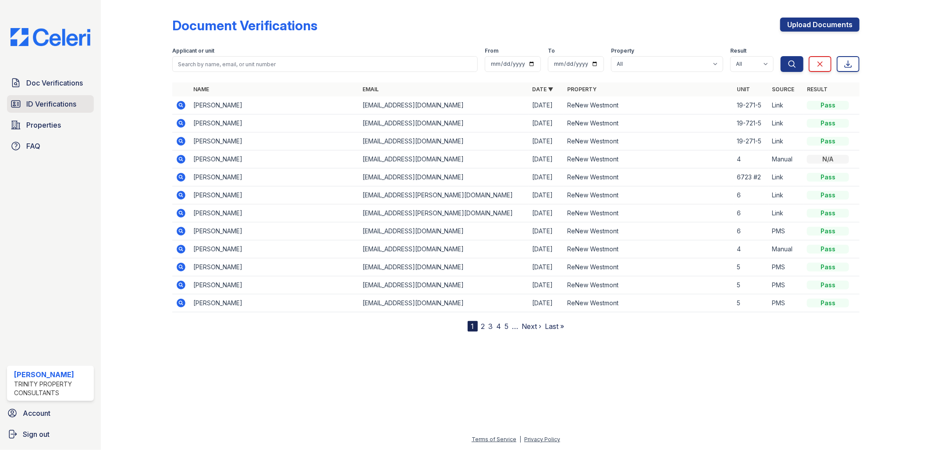
click at [58, 96] on link "ID Verifications" at bounding box center [50, 104] width 87 height 18
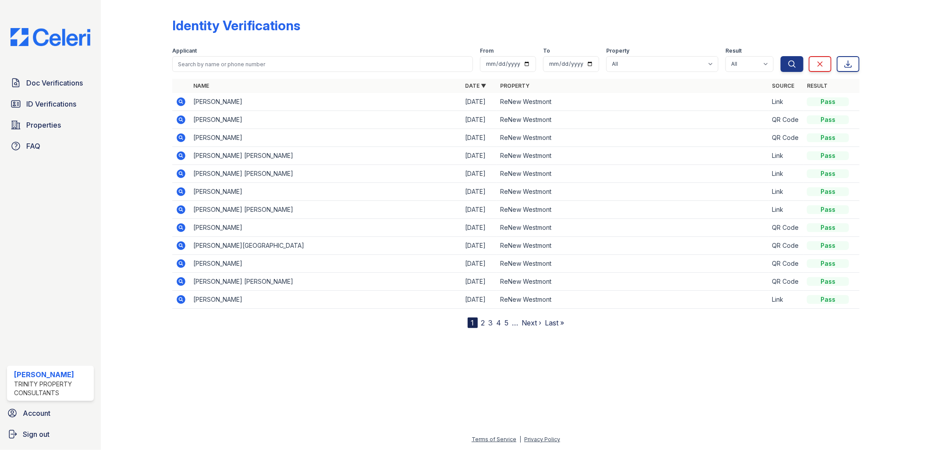
click at [182, 102] on icon at bounding box center [181, 101] width 11 height 11
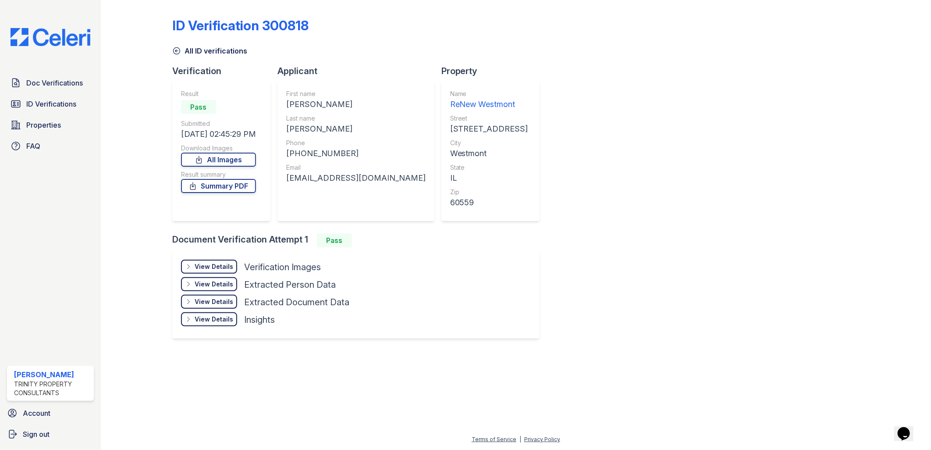
drag, startPoint x: 27, startPoint y: 76, endPoint x: 106, endPoint y: 125, distance: 93.1
click at [27, 76] on link "Doc Verifications" at bounding box center [50, 83] width 87 height 18
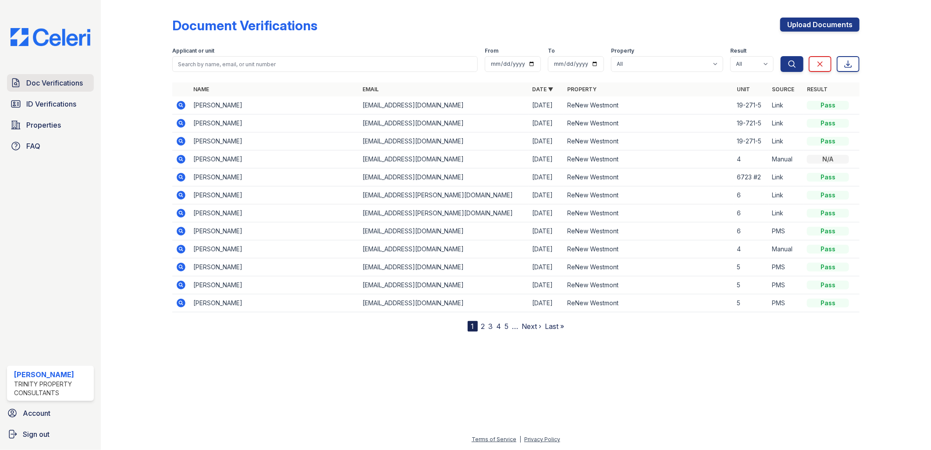
click at [53, 76] on link "Doc Verifications" at bounding box center [50, 83] width 87 height 18
click at [40, 107] on span "ID Verifications" at bounding box center [51, 104] width 50 height 11
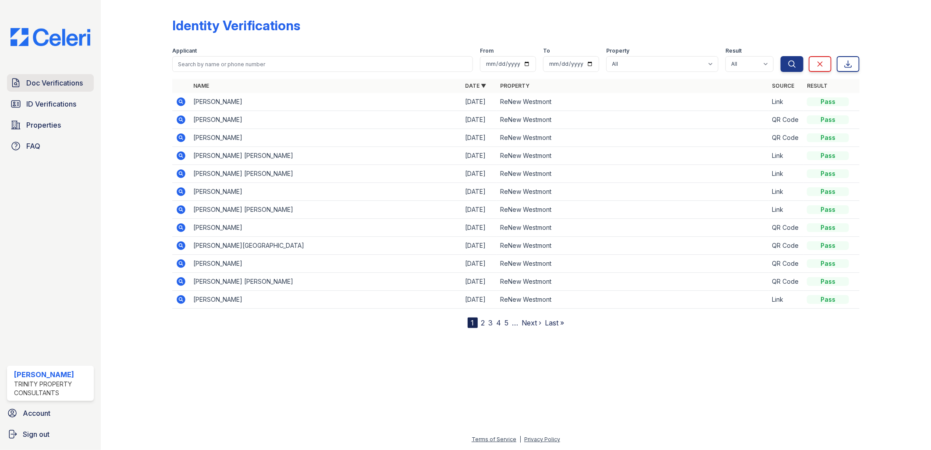
click at [59, 81] on span "Doc Verifications" at bounding box center [54, 83] width 57 height 11
